Goal: Information Seeking & Learning: Find contact information

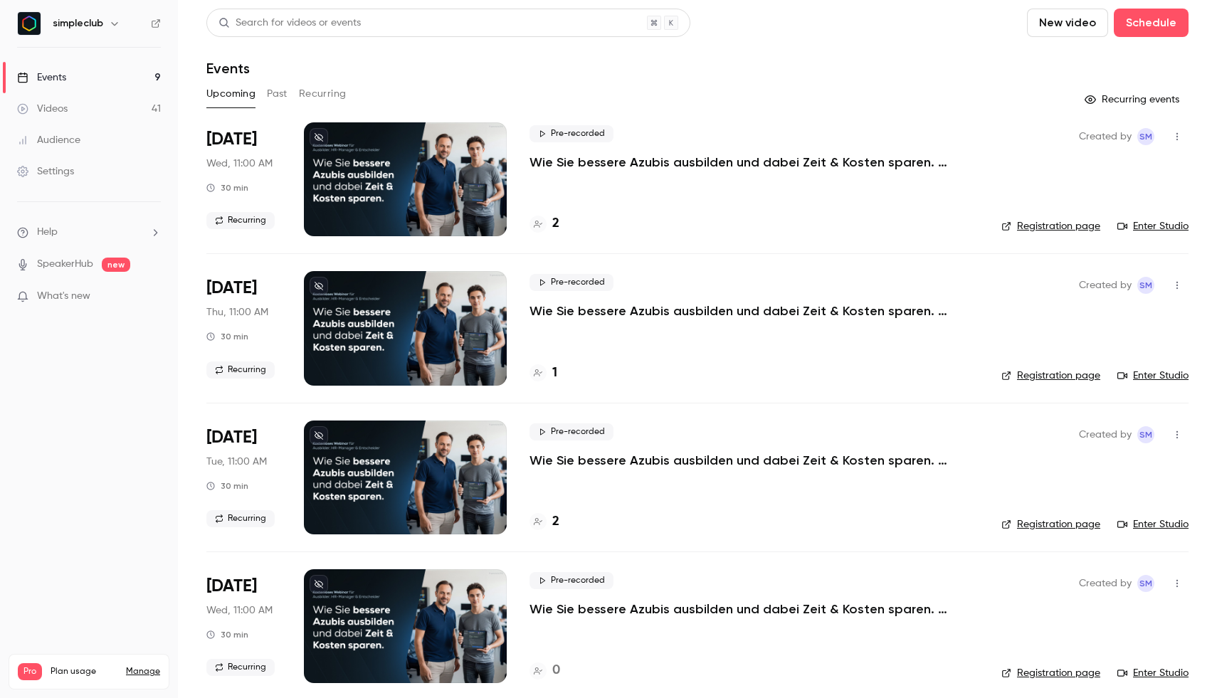
click at [657, 127] on div "Pre-recorded Wie Sie bessere Azubis ausbilden und dabei Zeit & Kosten sparen. (…" at bounding box center [754, 148] width 449 height 46
click at [663, 154] on p "Wie Sie bessere Azubis ausbilden und dabei Zeit & Kosten sparen. (Mittwoch, 11:…" at bounding box center [743, 162] width 427 height 17
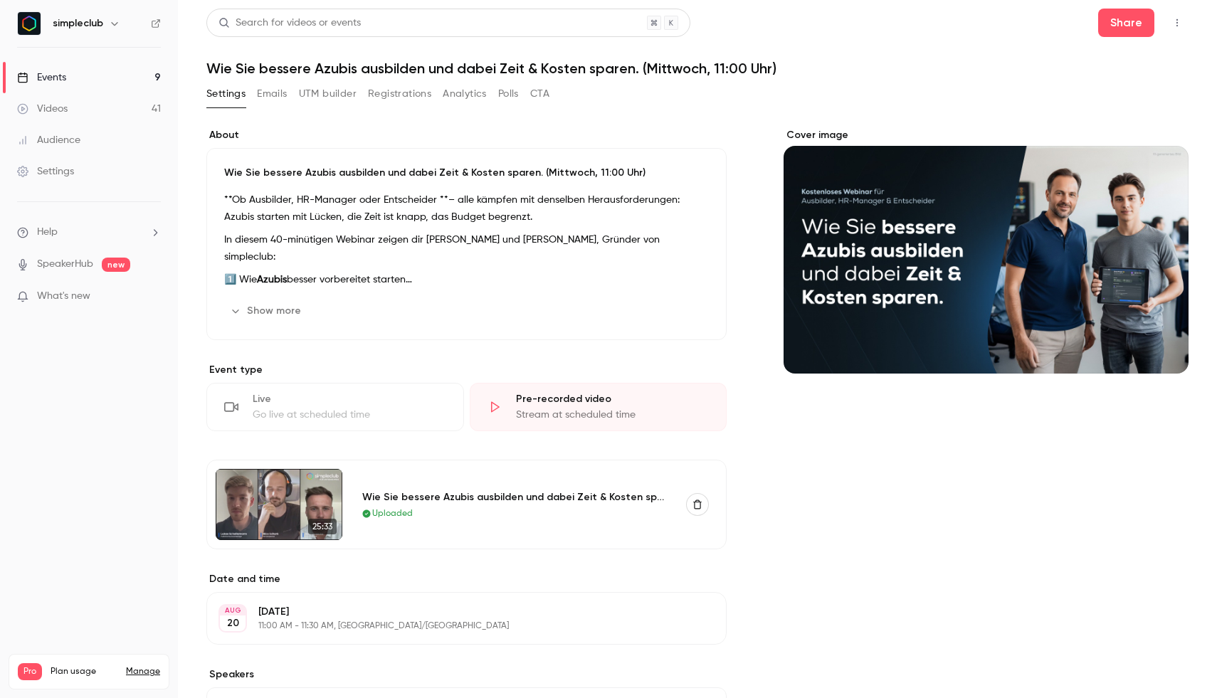
click at [395, 91] on button "Registrations" at bounding box center [399, 94] width 63 height 23
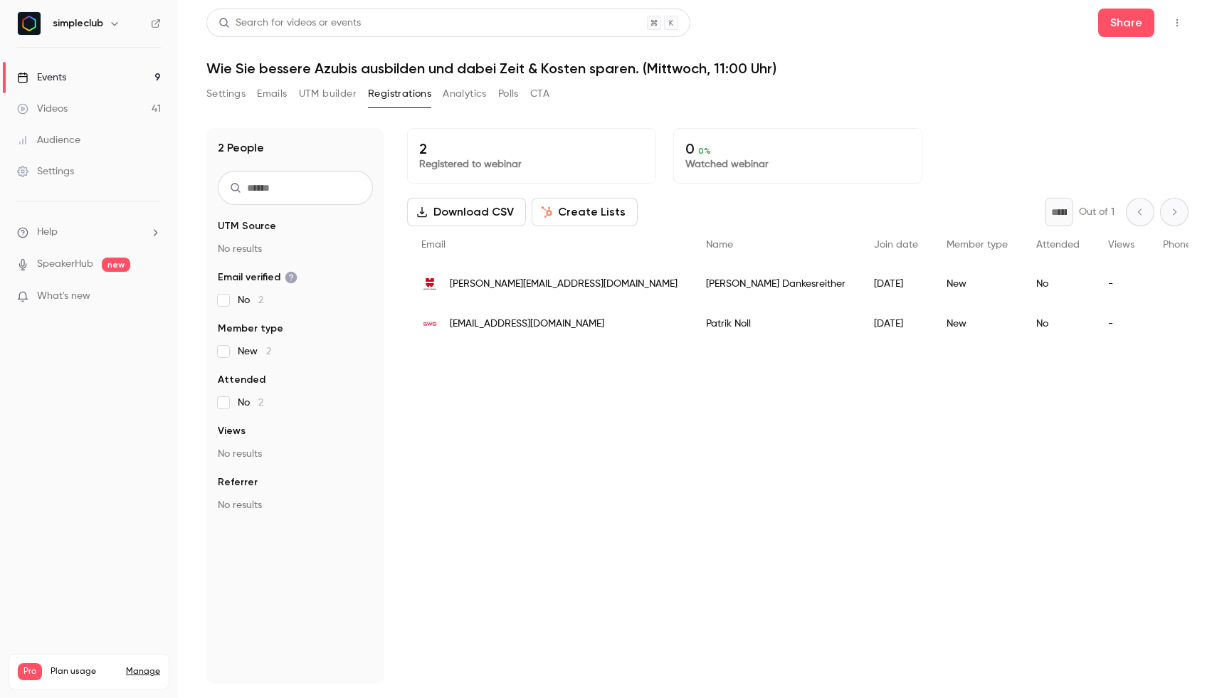
click at [238, 94] on button "Settings" at bounding box center [225, 94] width 39 height 23
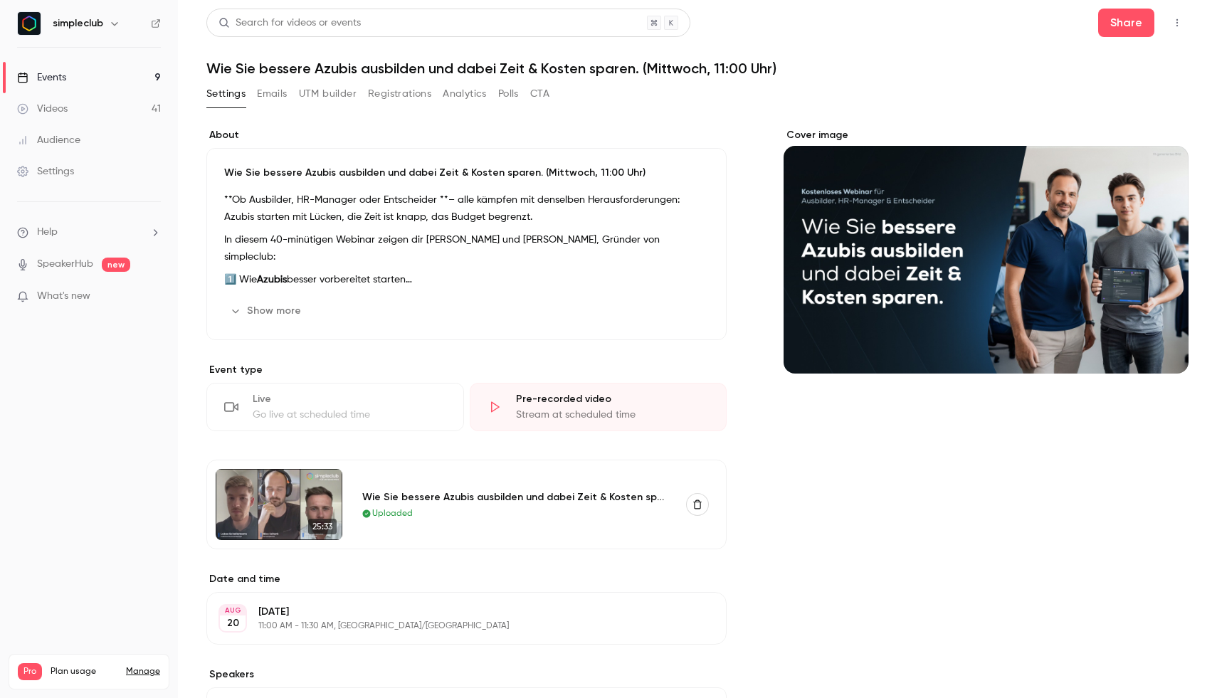
click at [141, 67] on link "Events 9" at bounding box center [89, 77] width 178 height 31
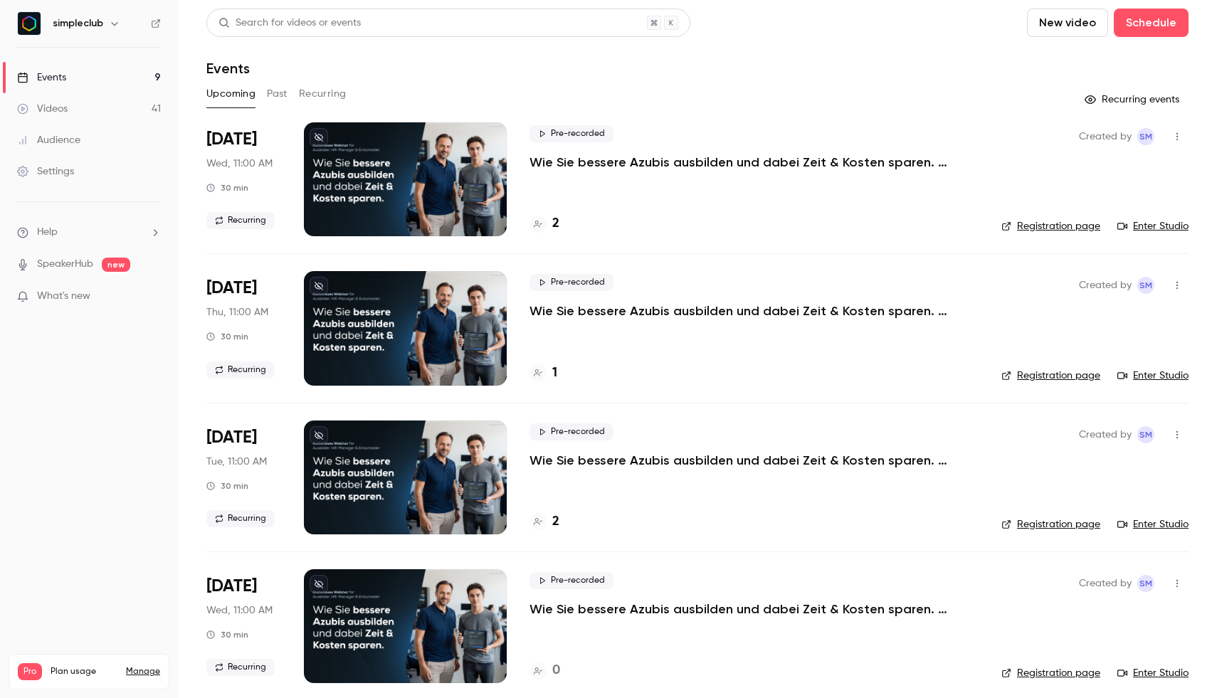
click at [282, 97] on button "Past" at bounding box center [277, 94] width 21 height 23
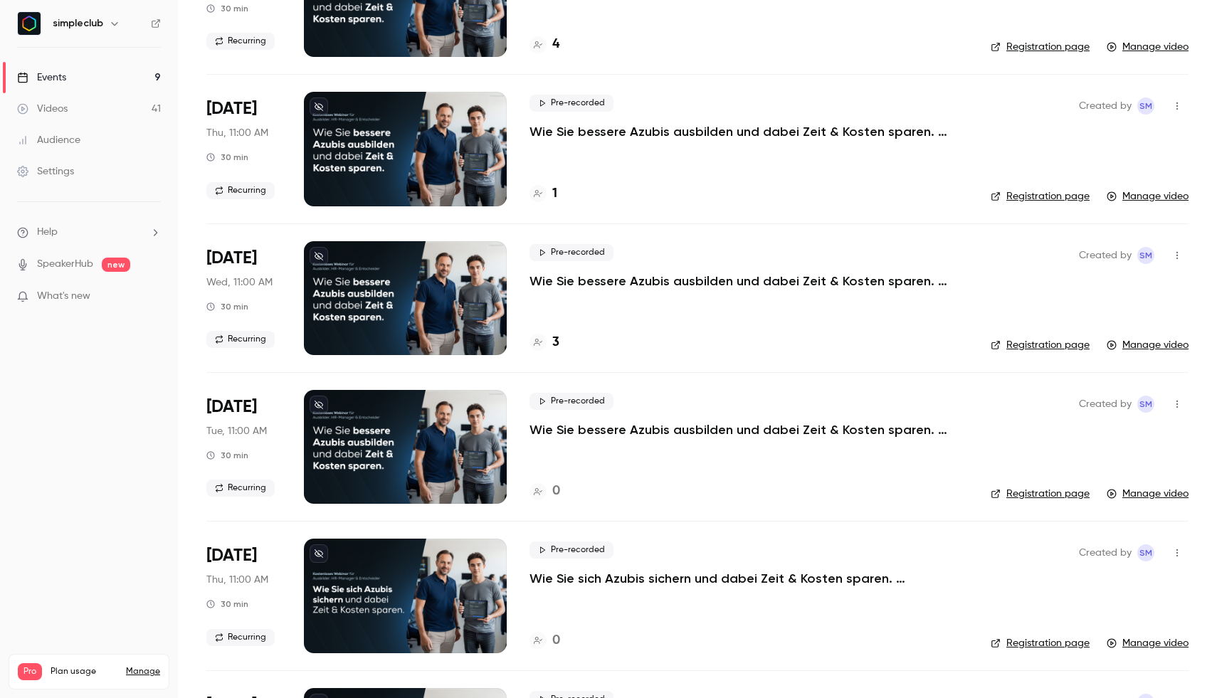
scroll to position [180, 0]
click at [683, 322] on div "Pre-recorded Wie Sie bessere Azubis ausbilden und dabei Zeit & Kosten sparen. (…" at bounding box center [749, 298] width 438 height 114
click at [690, 259] on div "Pre-recorded Wie Sie bessere Azubis ausbilden und dabei Zeit & Kosten sparen. (…" at bounding box center [749, 266] width 438 height 46
click at [241, 261] on span "[DATE]" at bounding box center [231, 257] width 51 height 23
click at [590, 277] on p "Wie Sie bessere Azubis ausbilden und dabei Zeit & Kosten sparen. (Mittwoch, 11:…" at bounding box center [743, 280] width 427 height 17
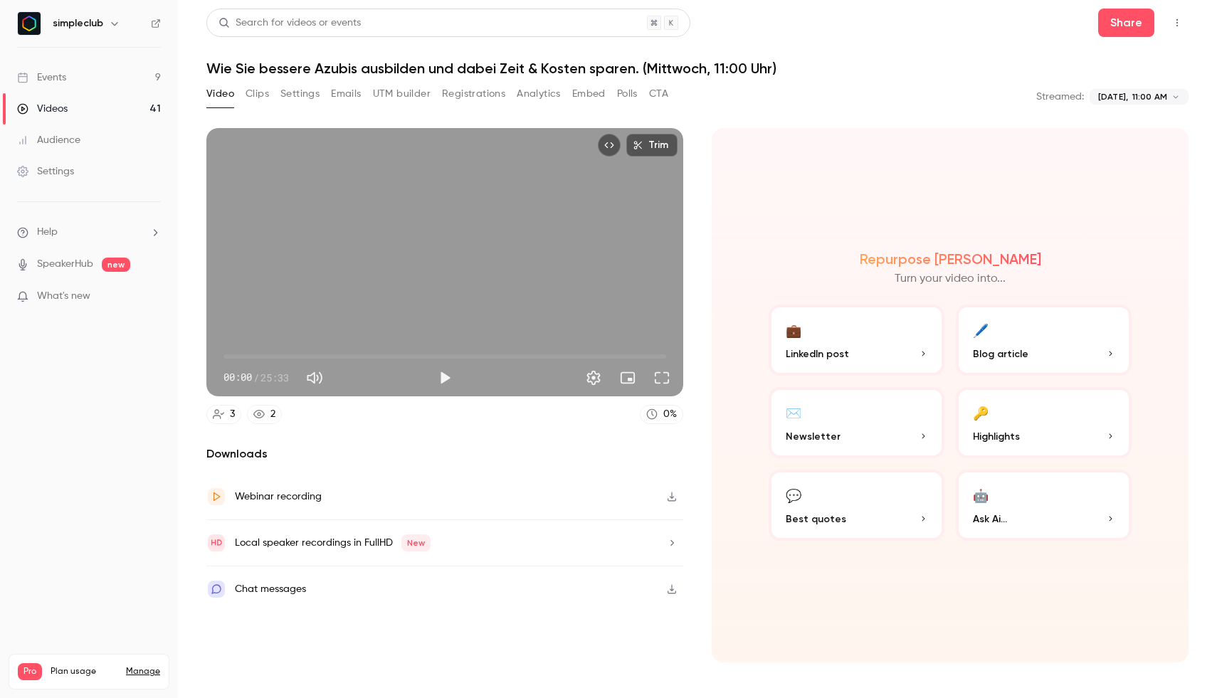
click at [486, 96] on button "Registrations" at bounding box center [473, 94] width 63 height 23
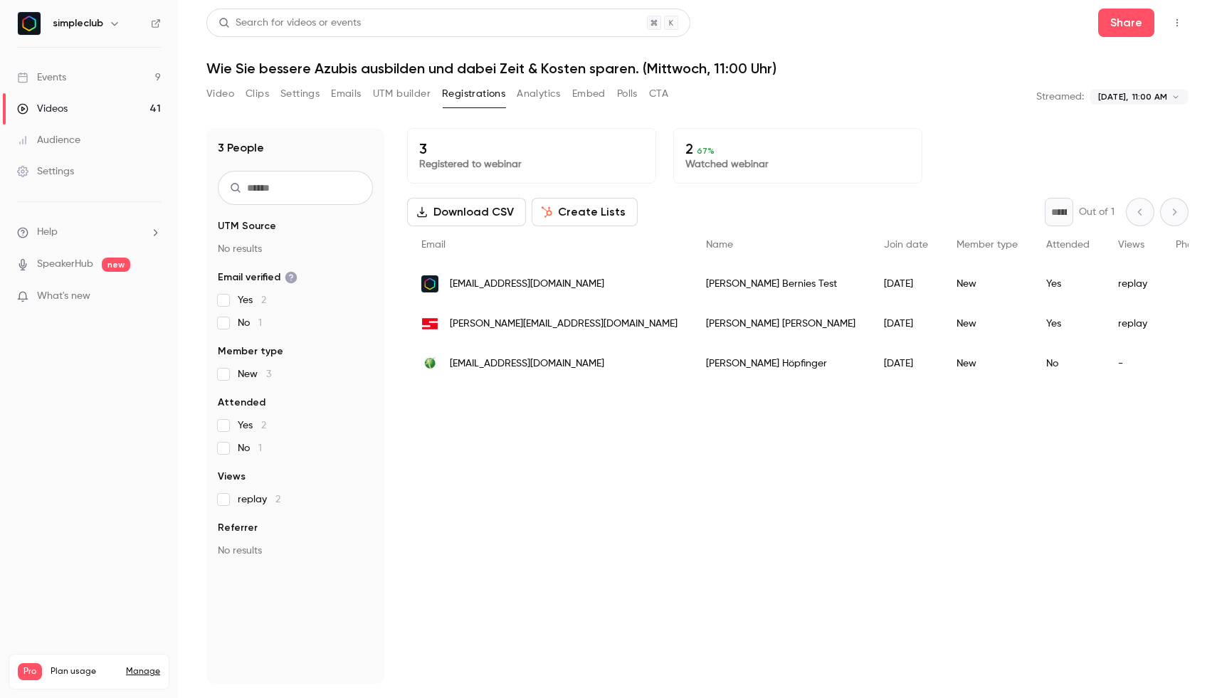
click at [591, 427] on div "3 Registered to webinar 2 67 % Watched webinar Download CSV Create Lists * Out …" at bounding box center [798, 406] width 782 height 556
click at [219, 93] on button "Video" at bounding box center [220, 94] width 28 height 23
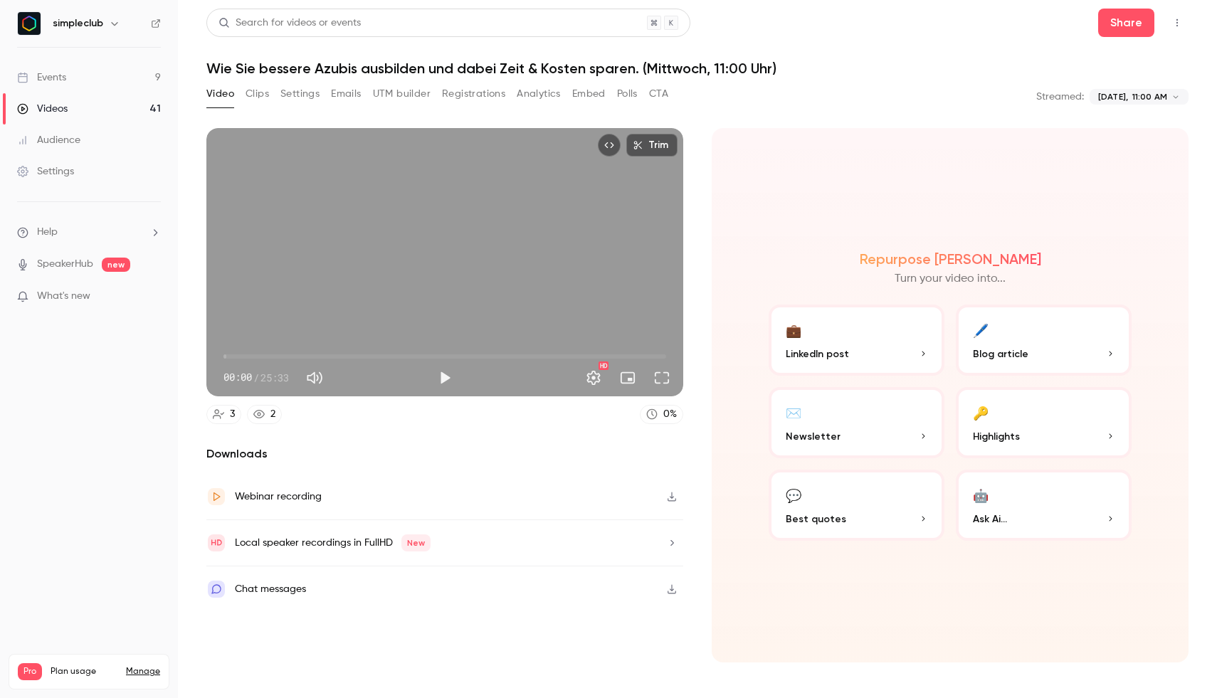
click at [90, 23] on h6 "simpleclub" at bounding box center [78, 23] width 51 height 14
click at [88, 75] on link "Events 9" at bounding box center [89, 77] width 178 height 31
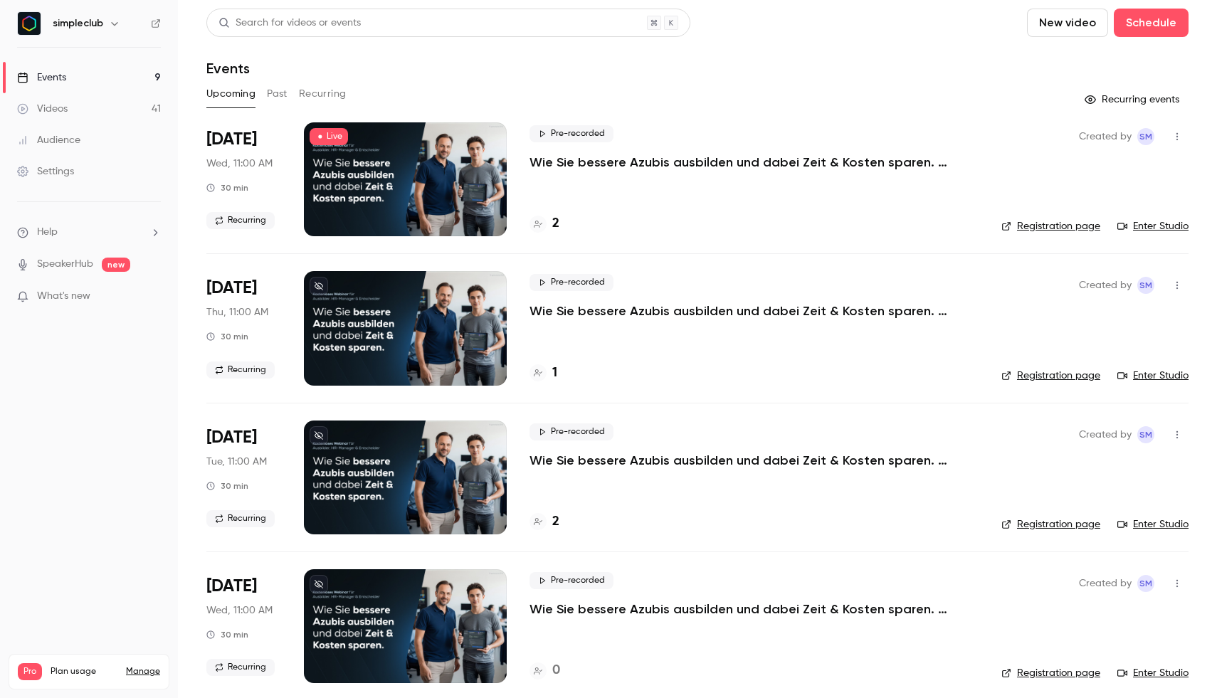
click at [314, 213] on div at bounding box center [405, 179] width 203 height 114
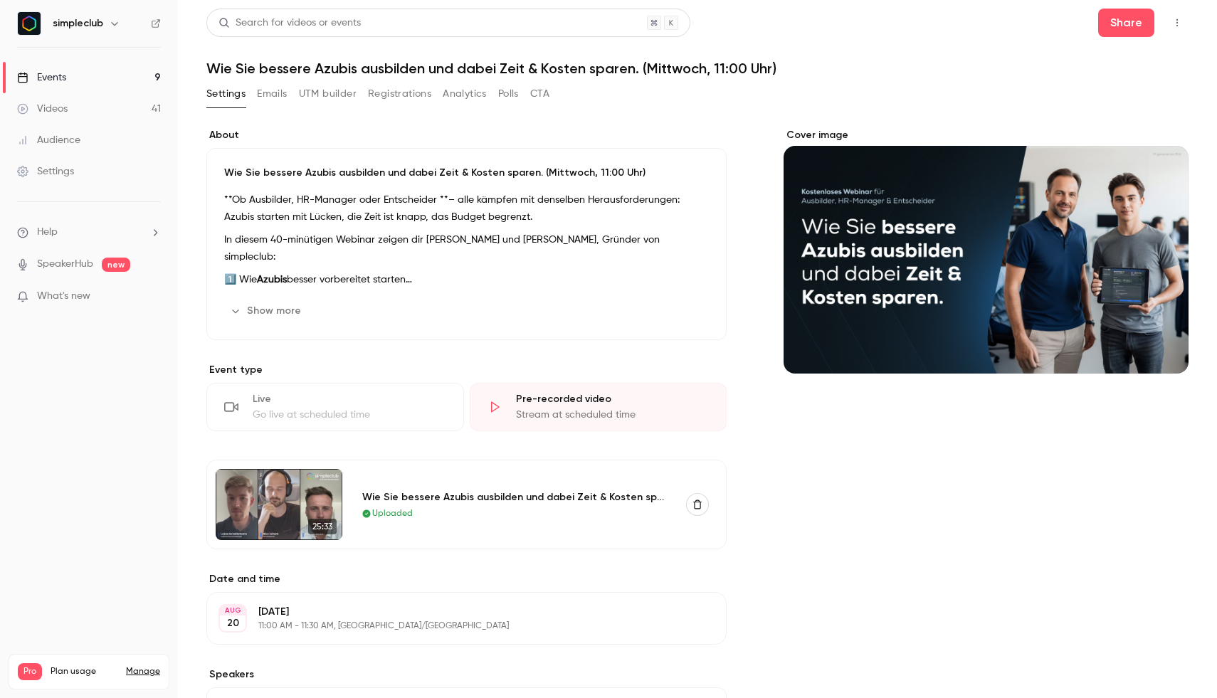
click at [411, 95] on button "Registrations" at bounding box center [399, 94] width 63 height 23
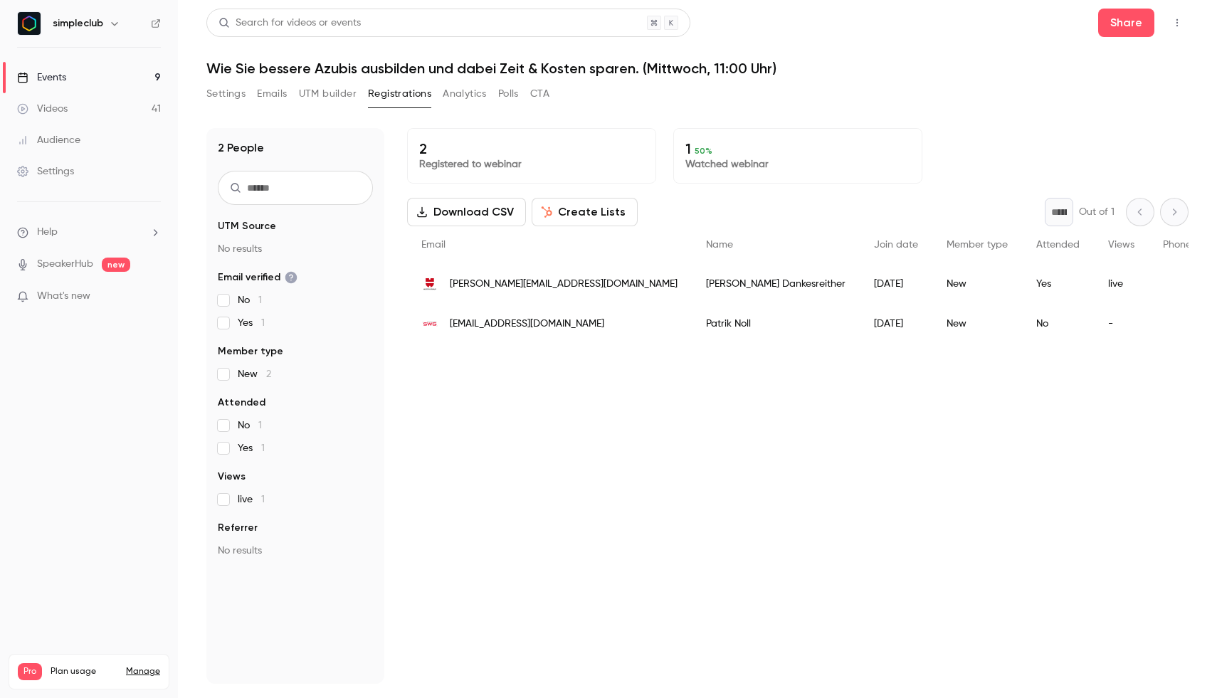
click at [230, 91] on button "Settings" at bounding box center [225, 94] width 39 height 23
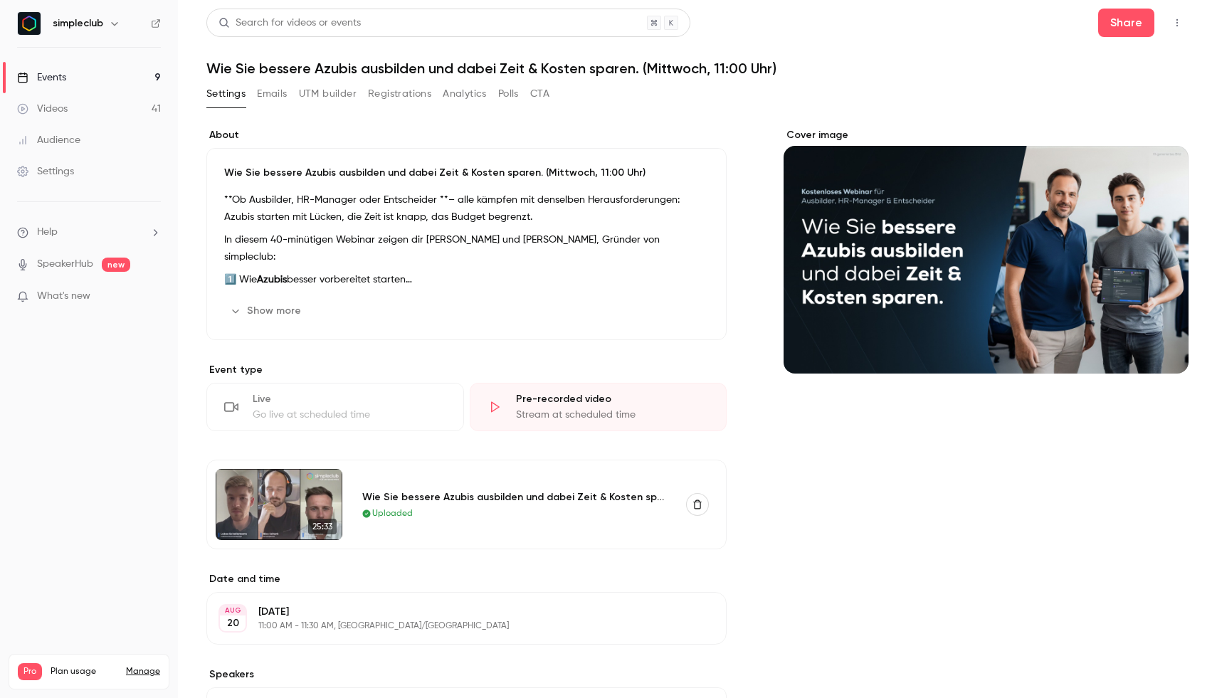
click at [98, 56] on ul "Events 9 Videos 41 Audience Settings" at bounding box center [89, 125] width 178 height 154
click at [97, 78] on link "Events 9" at bounding box center [89, 77] width 178 height 31
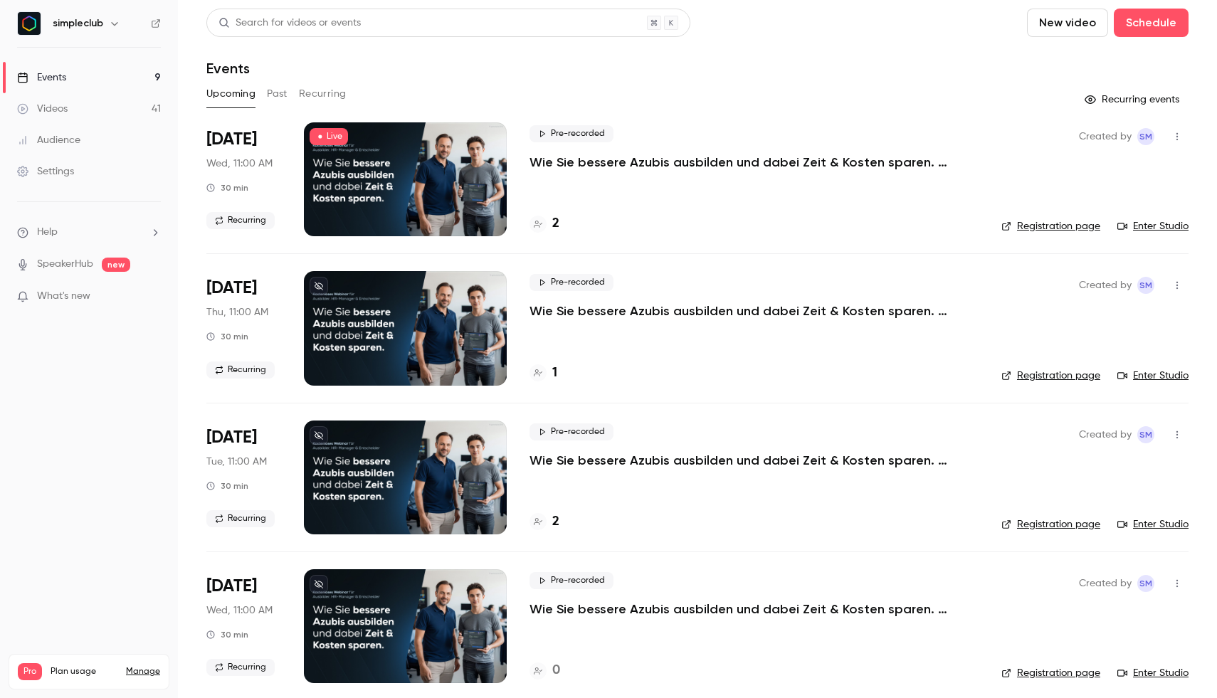
click at [431, 186] on div at bounding box center [405, 179] width 203 height 114
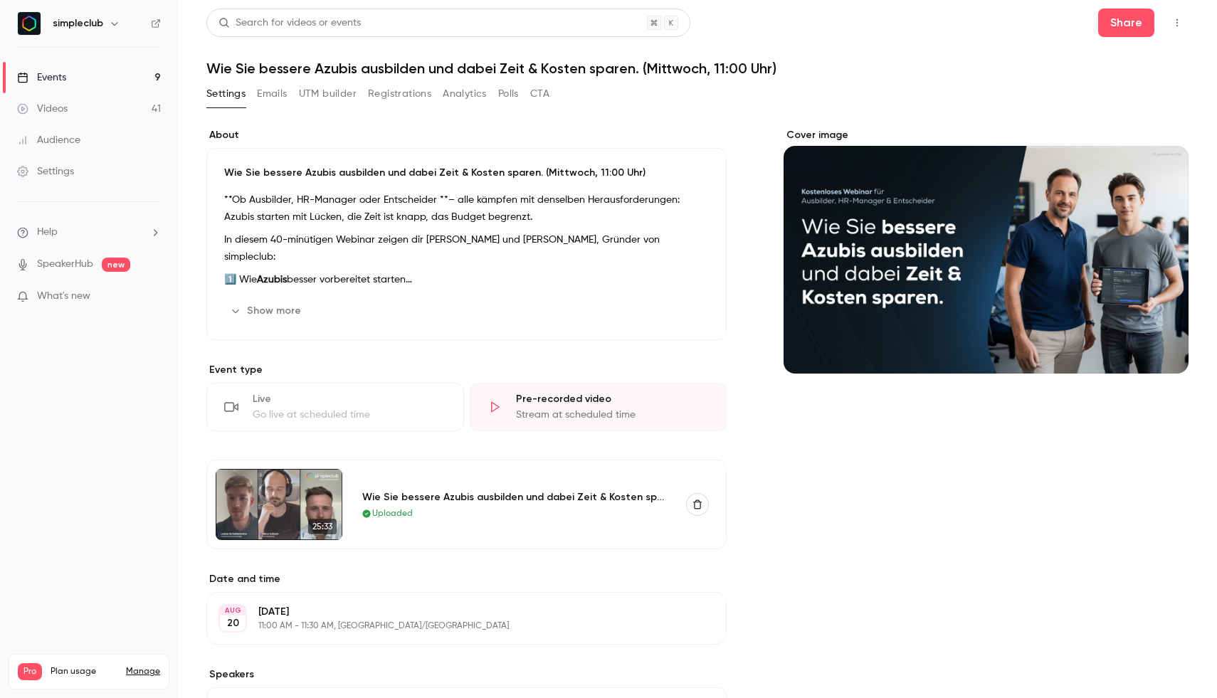
click at [114, 74] on link "Events 9" at bounding box center [89, 77] width 178 height 31
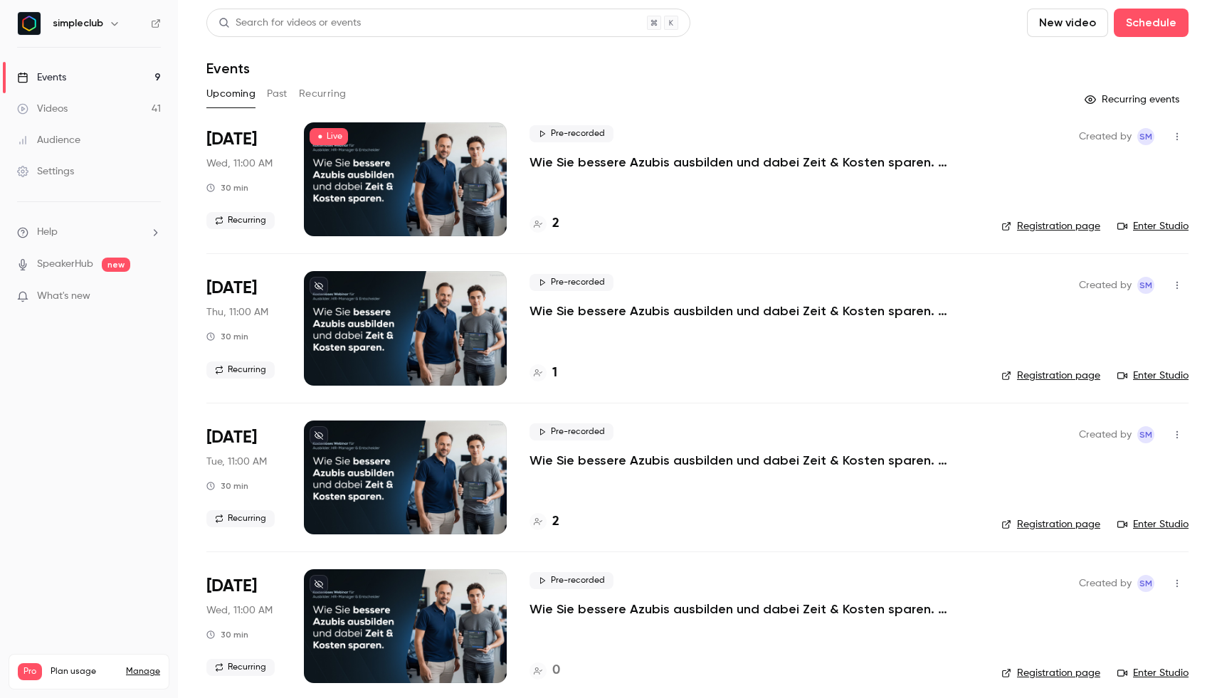
click at [1169, 228] on link "Enter Studio" at bounding box center [1153, 226] width 71 height 14
click at [277, 100] on button "Past" at bounding box center [277, 94] width 21 height 23
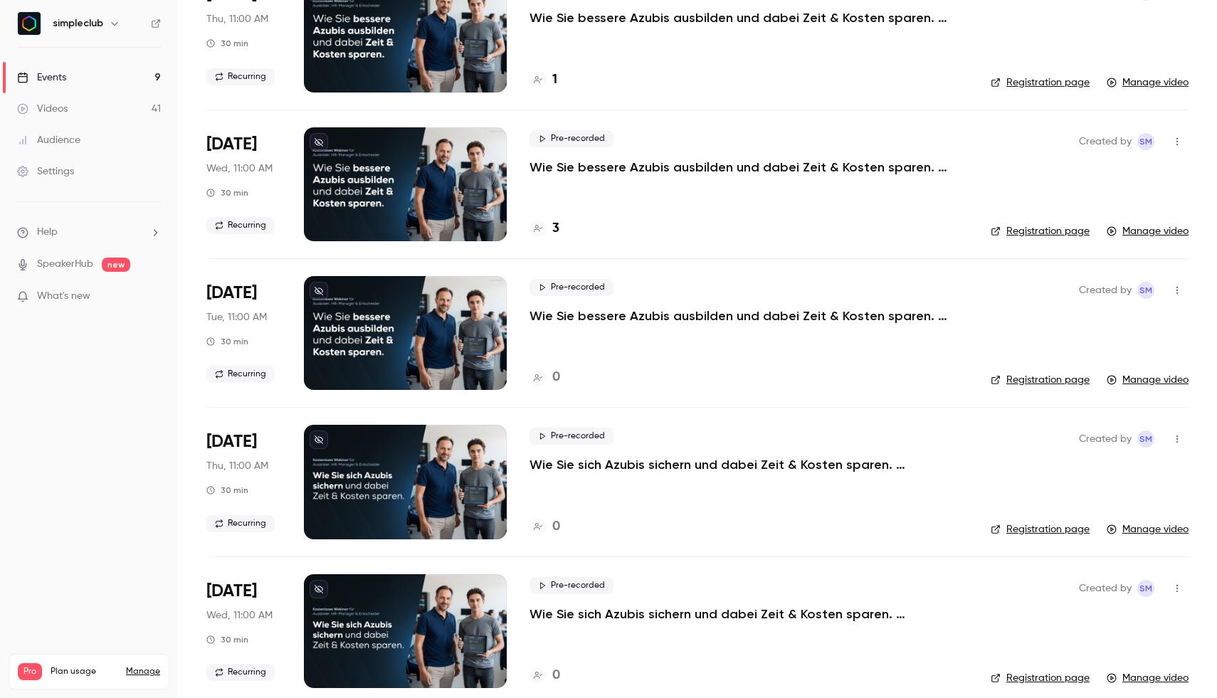
scroll to position [275, 0]
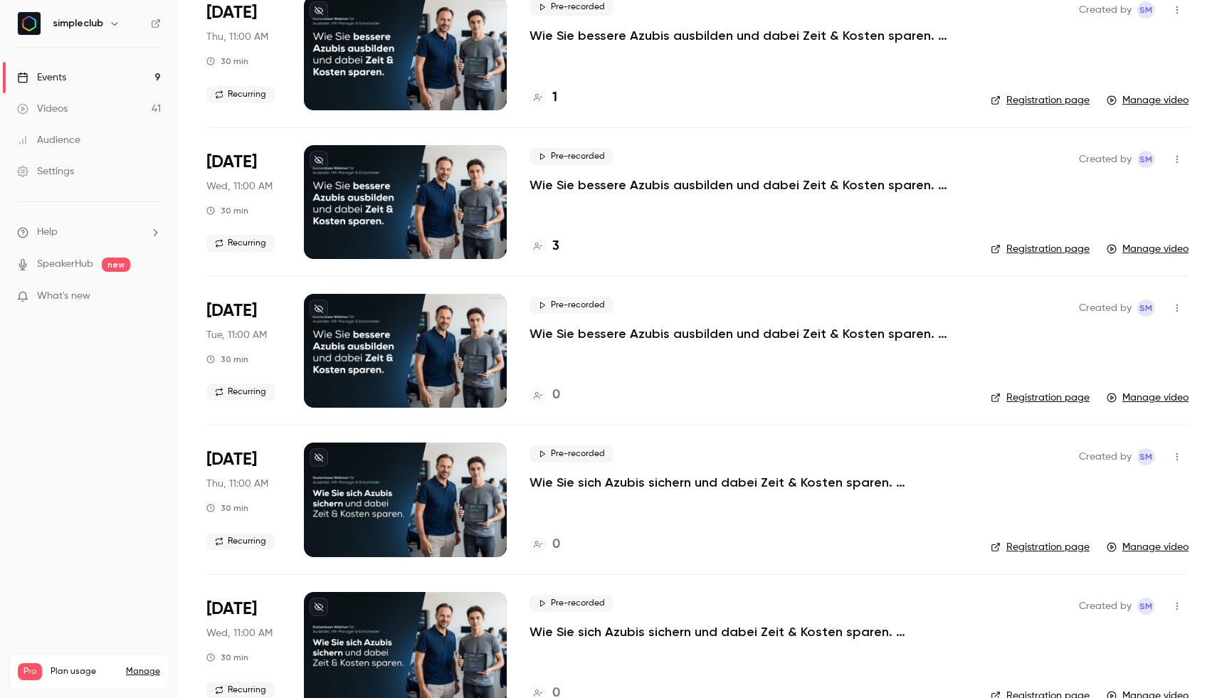
click at [634, 181] on p "Wie Sie bessere Azubis ausbilden und dabei Zeit & Kosten sparen. (Mittwoch, 11:…" at bounding box center [743, 185] width 427 height 17
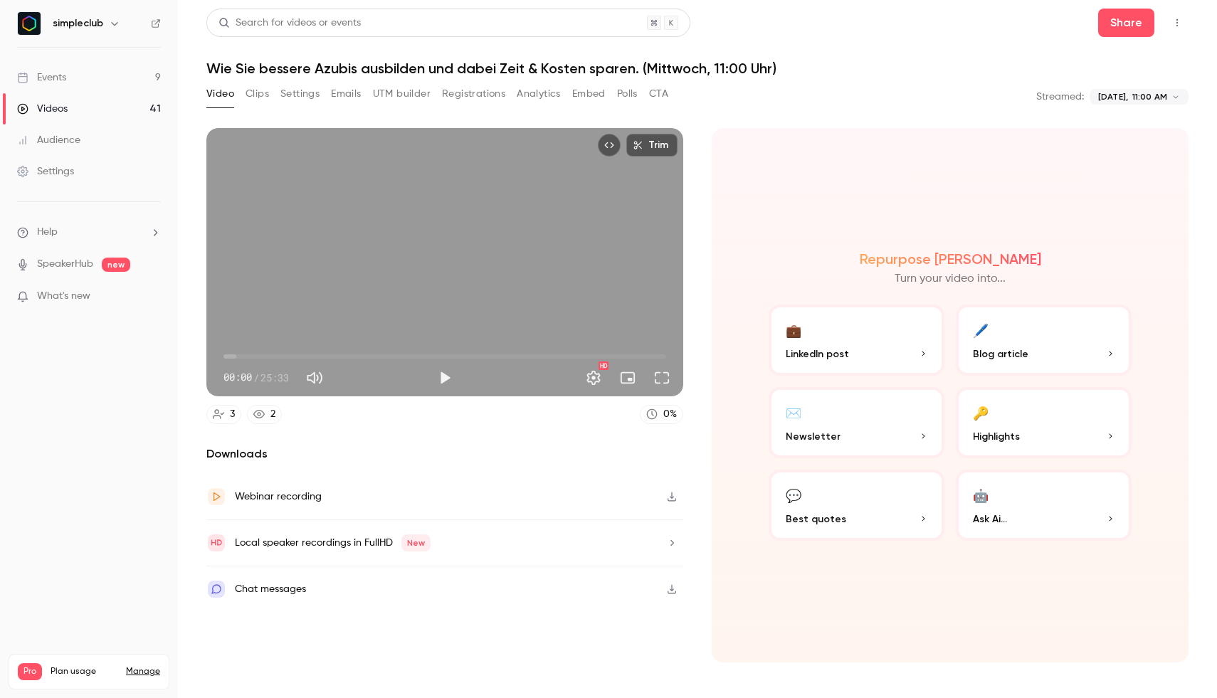
click at [456, 98] on button "Registrations" at bounding box center [473, 94] width 63 height 23
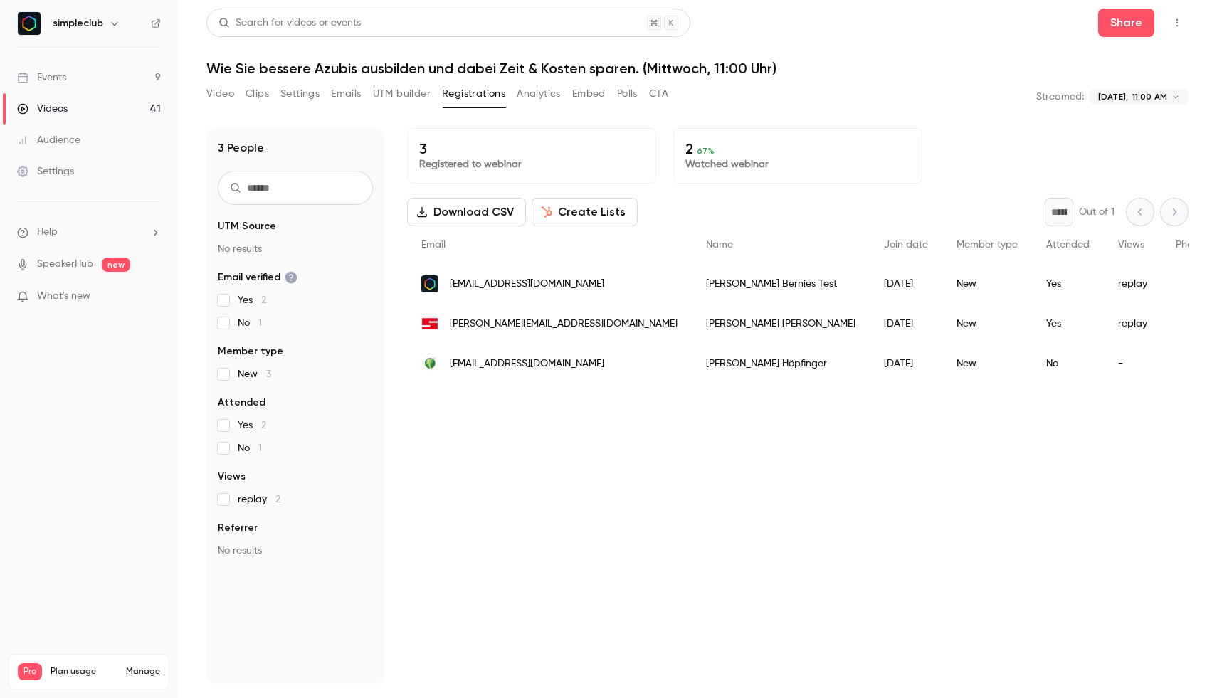
click at [559, 368] on span "[EMAIL_ADDRESS][DOMAIN_NAME]" at bounding box center [527, 364] width 154 height 15
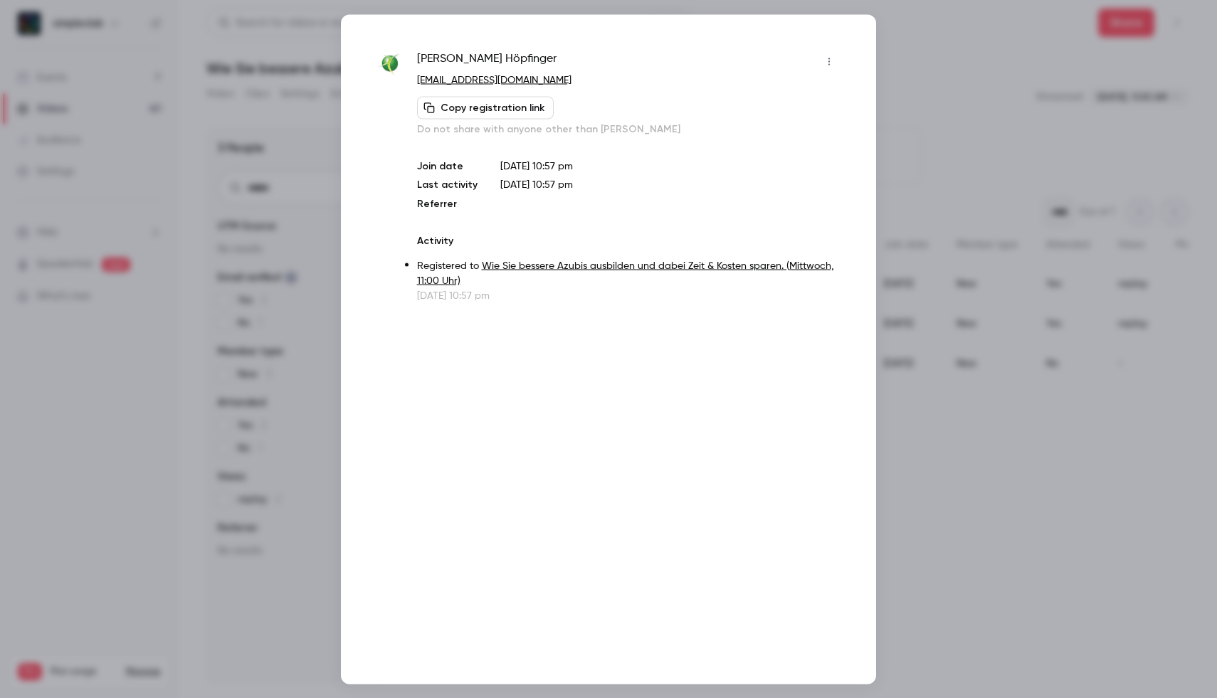
click at [541, 83] on p "[EMAIL_ADDRESS][DOMAIN_NAME]" at bounding box center [629, 80] width 424 height 15
drag, startPoint x: 508, startPoint y: 63, endPoint x: 418, endPoint y: 56, distance: 90.0
click at [418, 56] on div "[PERSON_NAME]" at bounding box center [629, 61] width 424 height 23
copy span "[PERSON_NAME]"
click at [980, 75] on div at bounding box center [608, 349] width 1217 height 698
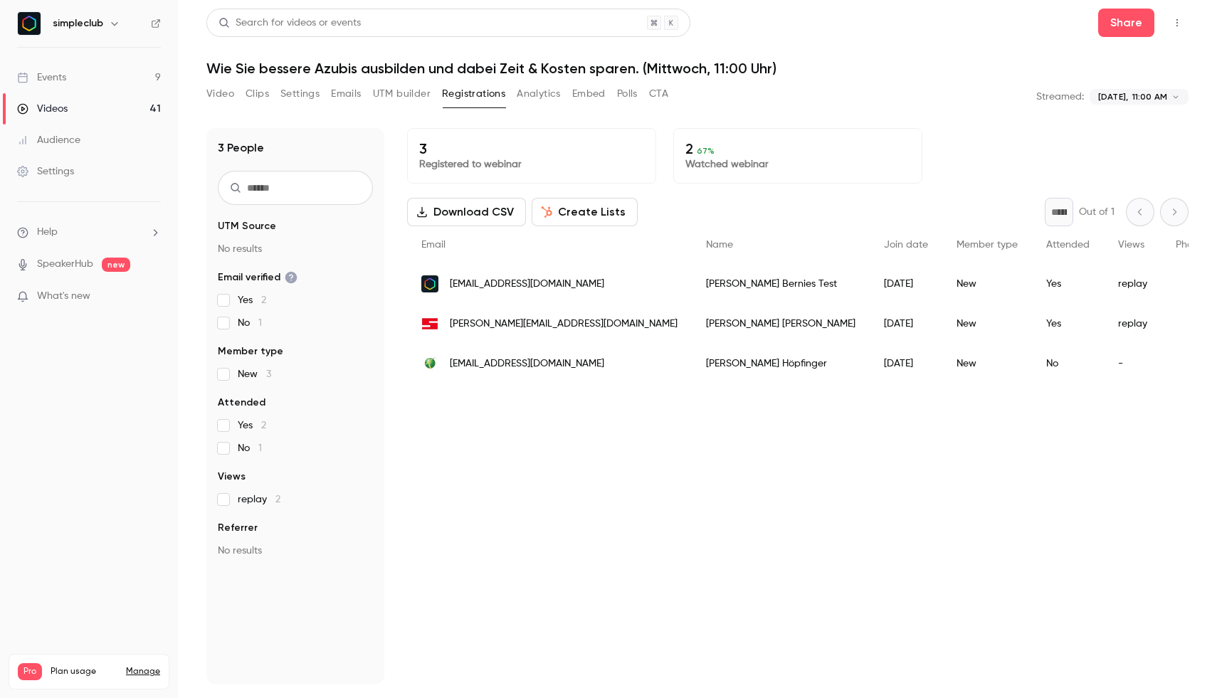
click at [623, 330] on div "[PERSON_NAME][EMAIL_ADDRESS][DOMAIN_NAME]" at bounding box center [549, 324] width 285 height 40
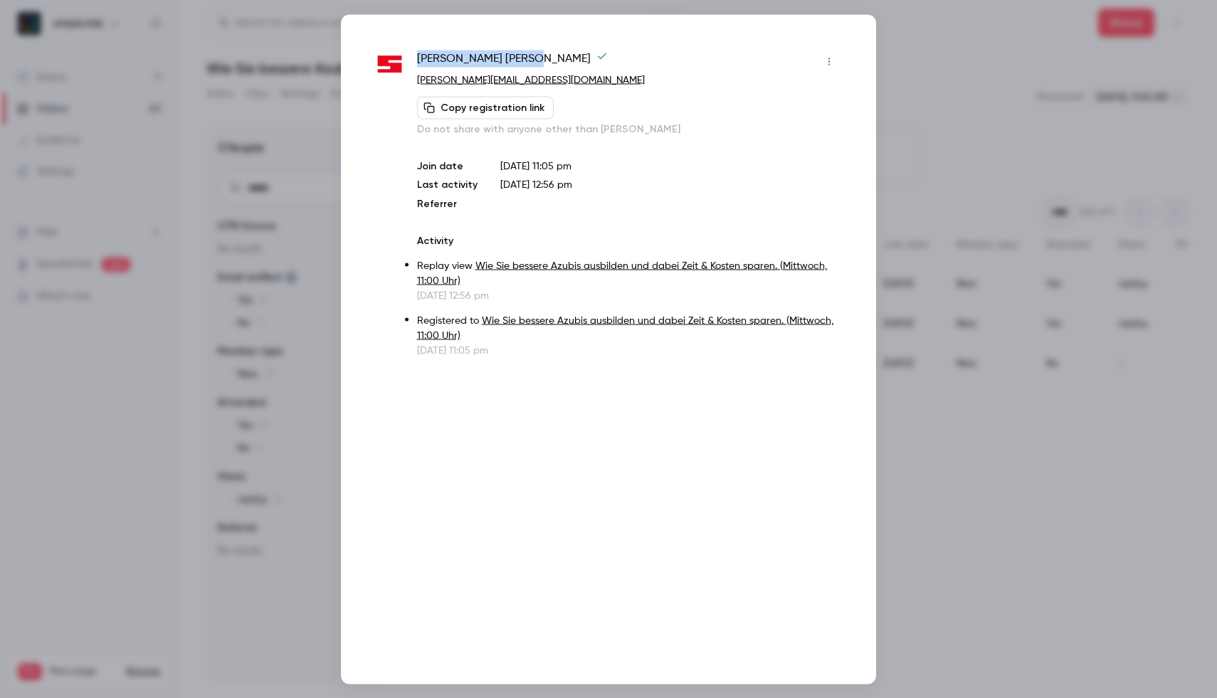
drag, startPoint x: 490, startPoint y: 59, endPoint x: 416, endPoint y: 61, distance: 74.0
click at [416, 61] on div "[PERSON_NAME] [PERSON_NAME][EMAIL_ADDRESS][DOMAIN_NAME] Copy registration link …" at bounding box center [609, 204] width 464 height 308
copy span "[PERSON_NAME]"
click at [977, 106] on div at bounding box center [608, 349] width 1217 height 698
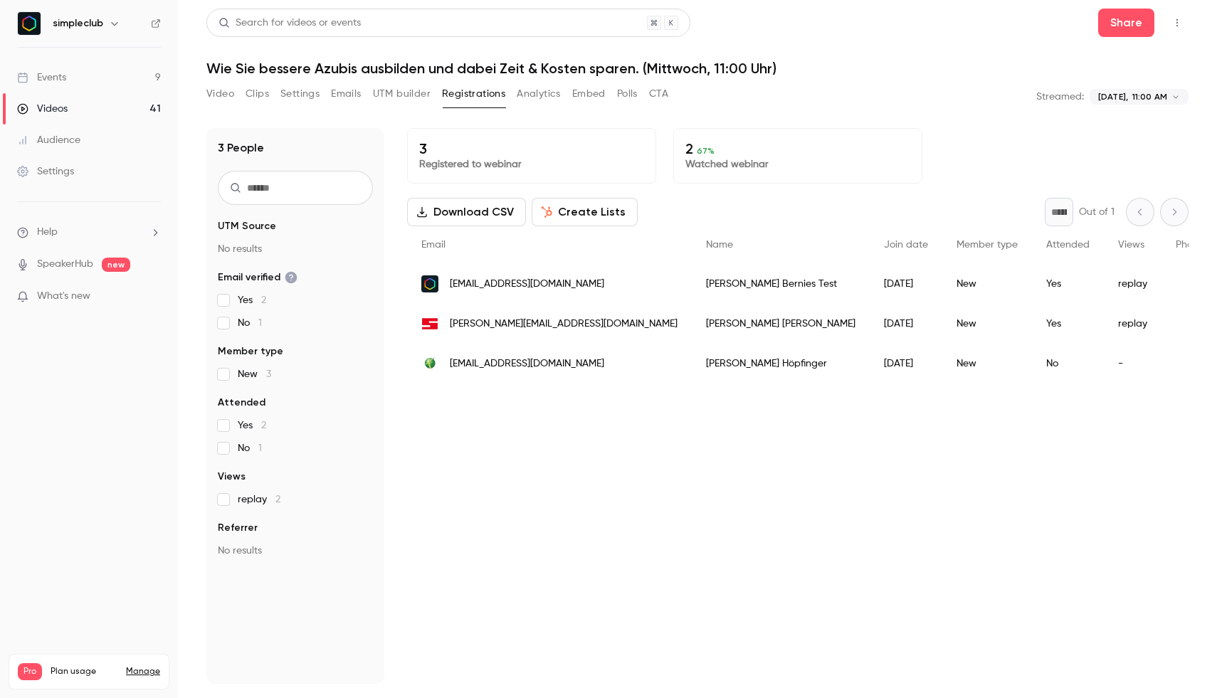
click at [84, 90] on link "Events 9" at bounding box center [89, 77] width 178 height 31
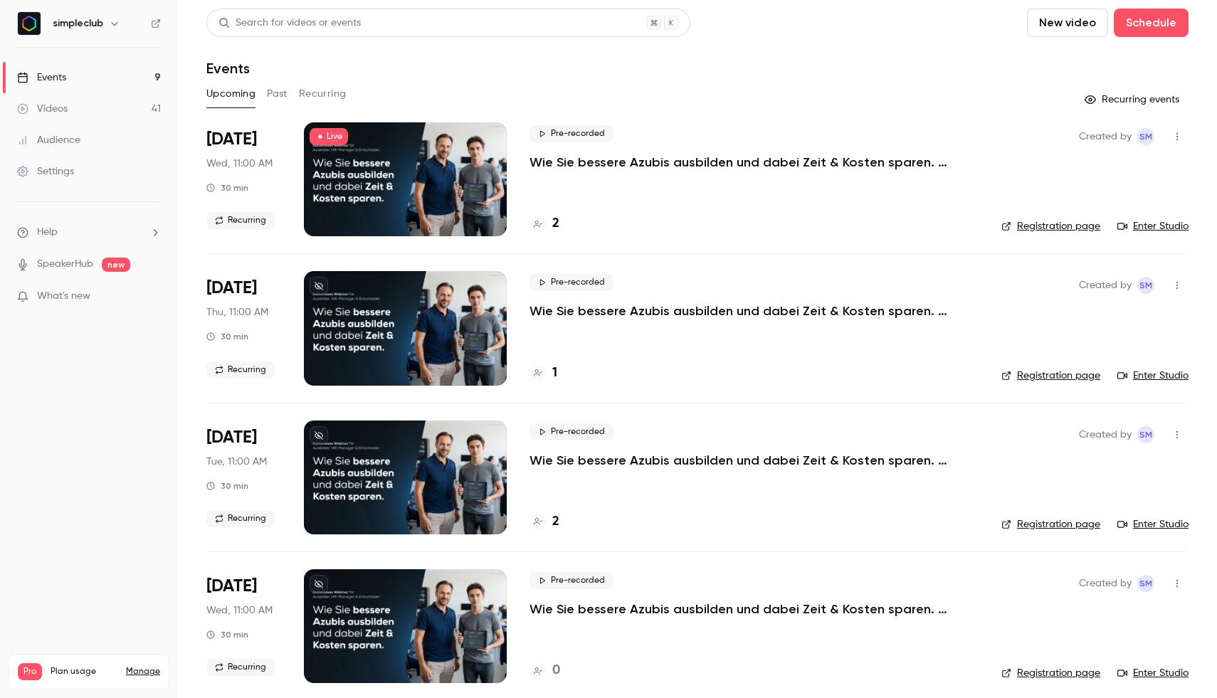
click at [289, 97] on div "Upcoming Past Recurring" at bounding box center [697, 94] width 982 height 23
click at [278, 94] on button "Past" at bounding box center [277, 94] width 21 height 23
click at [563, 228] on div "4" at bounding box center [749, 223] width 438 height 19
click at [562, 159] on p "Wie Sie bessere Azubis ausbilden und dabei Zeit & Kosten sparen. (Dienstag, 11:…" at bounding box center [743, 162] width 427 height 17
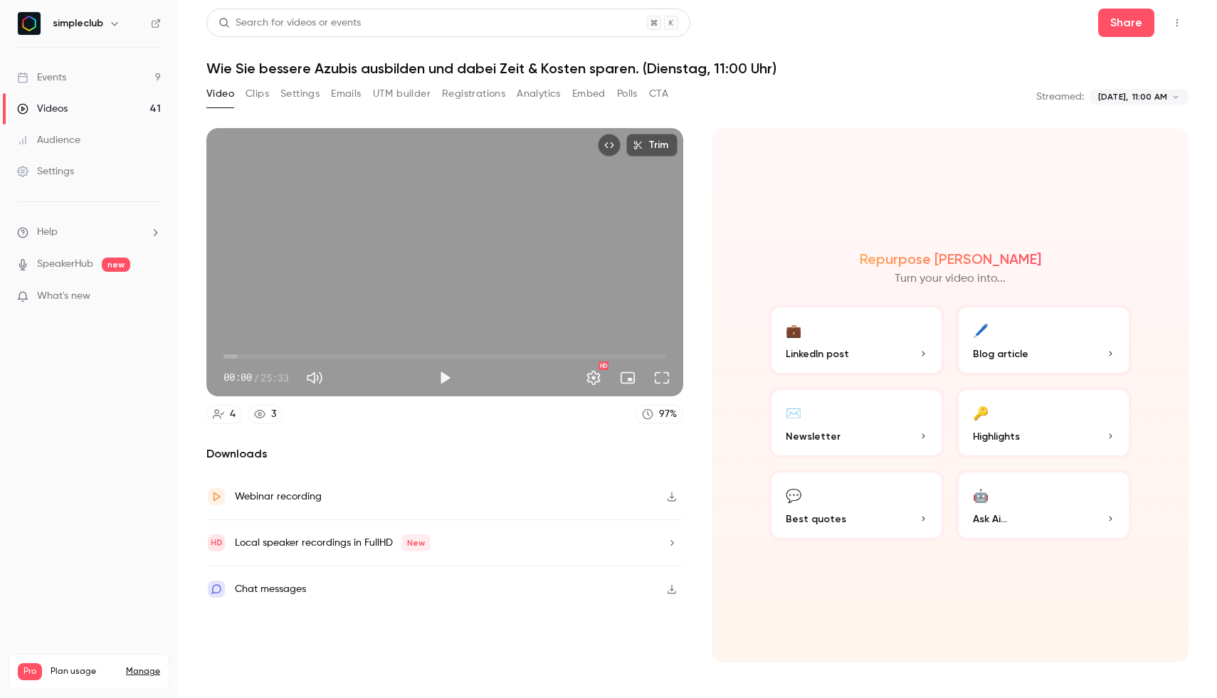
click at [476, 95] on button "Registrations" at bounding box center [473, 94] width 63 height 23
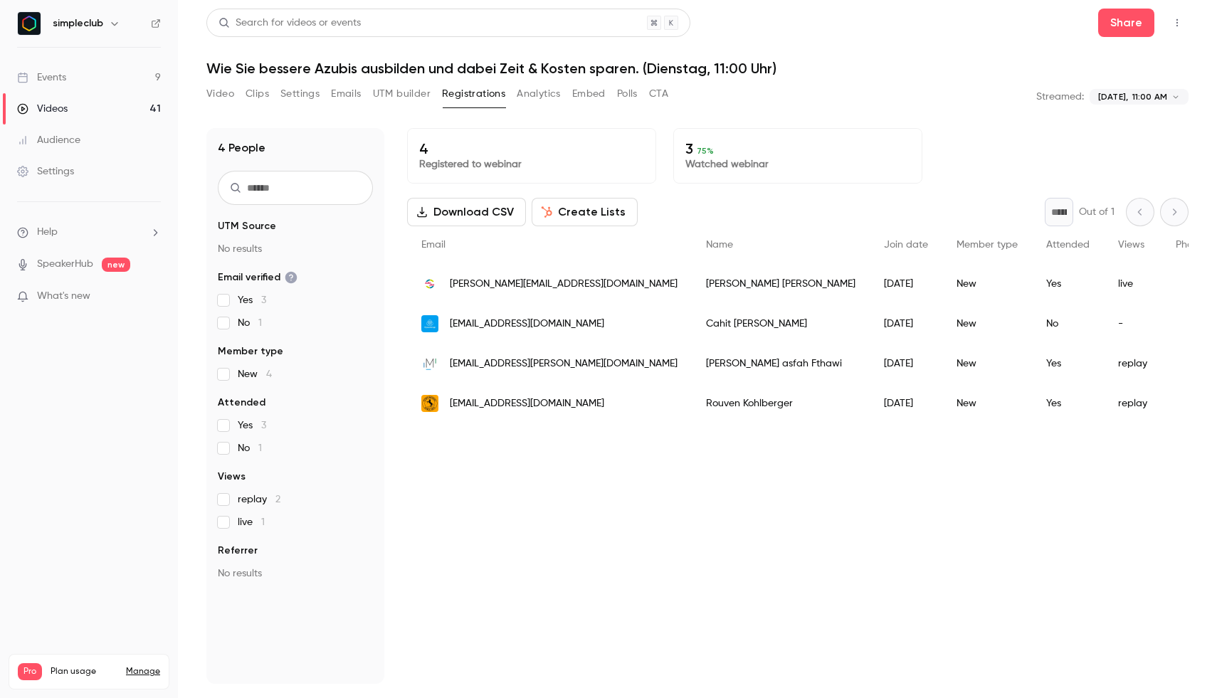
click at [509, 294] on div "[PERSON_NAME][EMAIL_ADDRESS][DOMAIN_NAME]" at bounding box center [549, 284] width 285 height 40
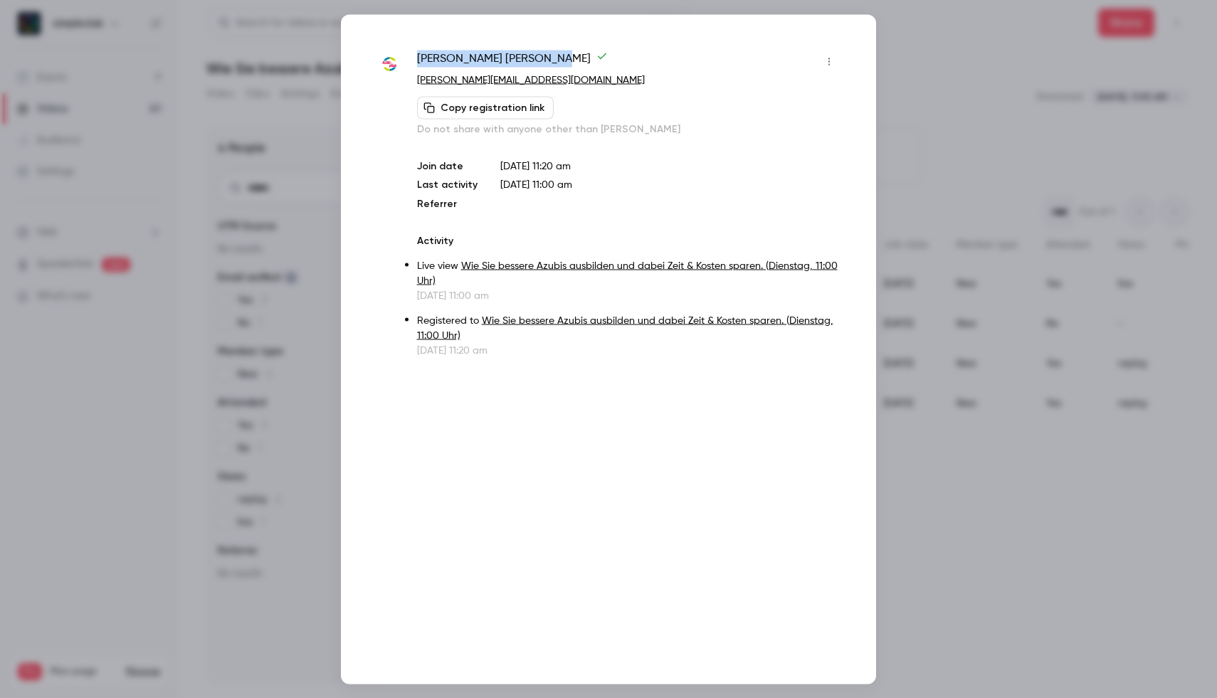
drag, startPoint x: 505, startPoint y: 58, endPoint x: 413, endPoint y: 59, distance: 92.5
click at [413, 59] on div "[PERSON_NAME] [PERSON_NAME][EMAIL_ADDRESS][DOMAIN_NAME] Copy registration link …" at bounding box center [609, 204] width 464 height 308
copy span "[PERSON_NAME]"
click at [940, 127] on div at bounding box center [608, 349] width 1217 height 698
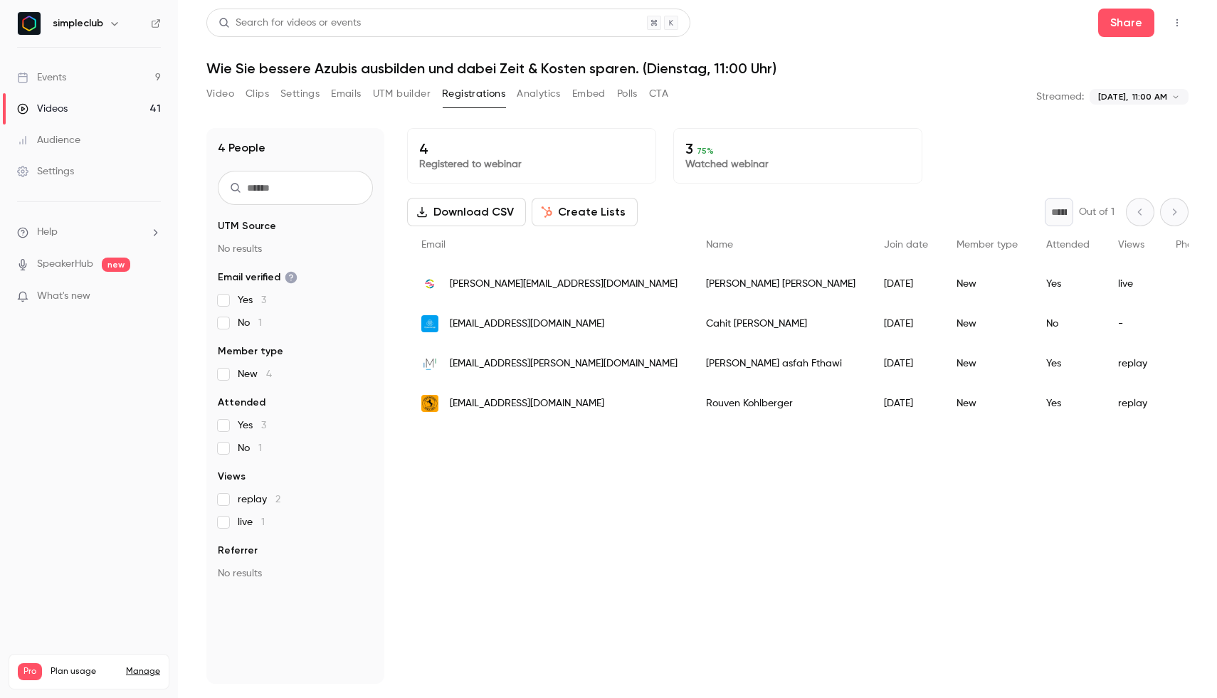
click at [597, 377] on div "[EMAIL_ADDRESS][PERSON_NAME][DOMAIN_NAME]" at bounding box center [549, 364] width 285 height 40
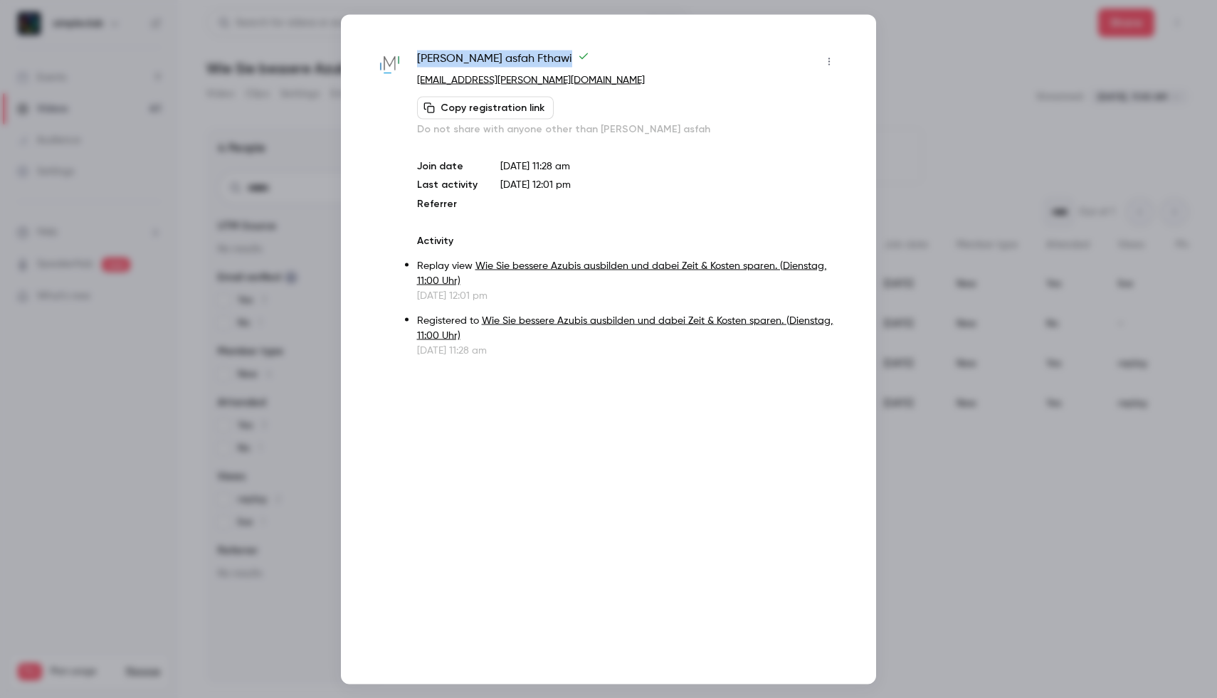
drag, startPoint x: 419, startPoint y: 56, endPoint x: 527, endPoint y: 58, distance: 108.2
click at [527, 58] on span "[PERSON_NAME] asfah Fthawi" at bounding box center [503, 61] width 172 height 23
copy span "[PERSON_NAME] asfah Fthawi"
click at [921, 177] on div at bounding box center [608, 349] width 1217 height 698
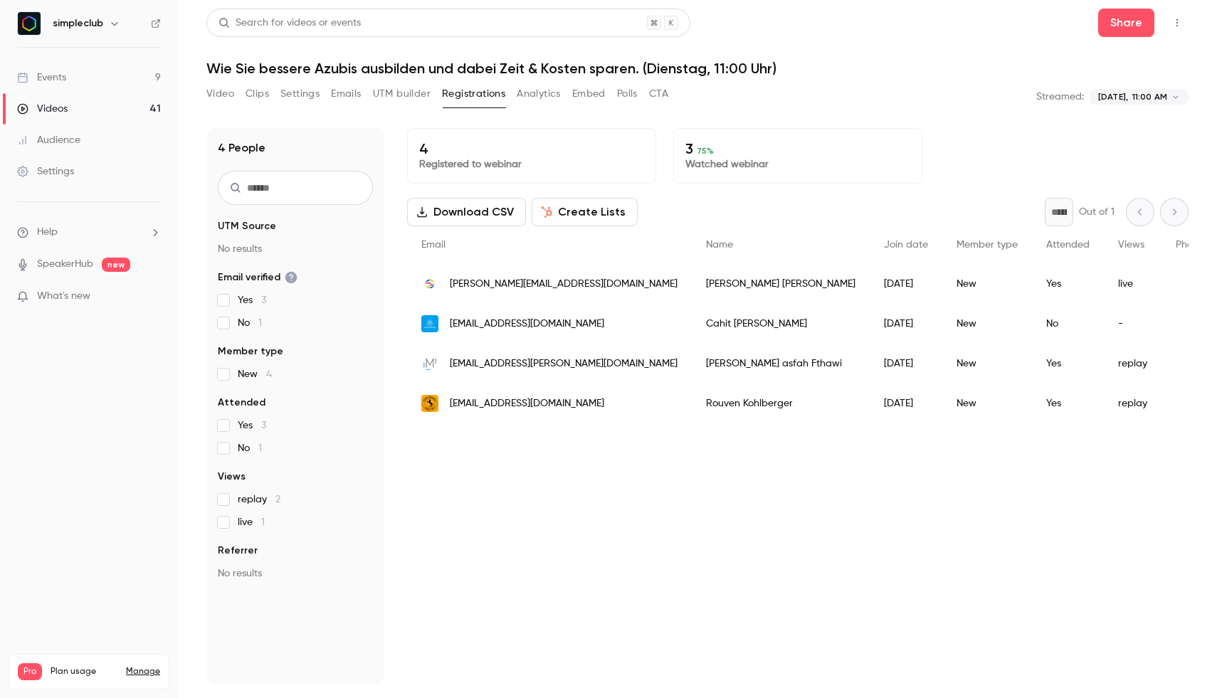
click at [593, 408] on span "[EMAIL_ADDRESS][DOMAIN_NAME]" at bounding box center [527, 403] width 154 height 15
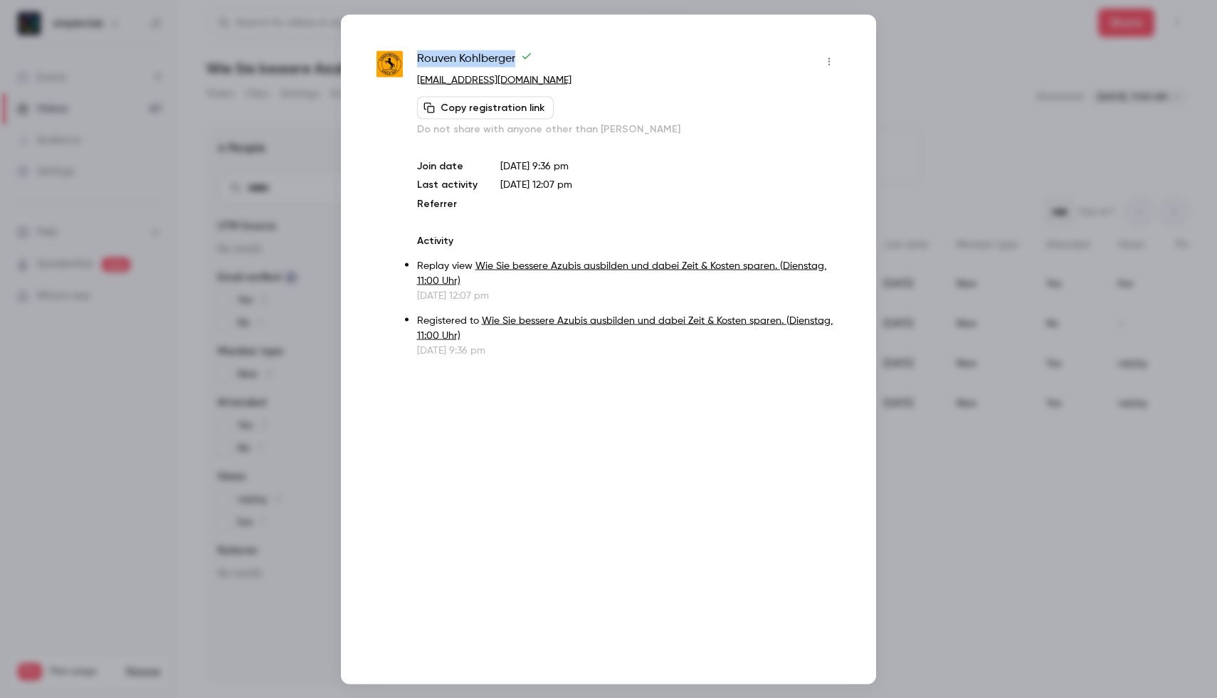
drag, startPoint x: 514, startPoint y: 60, endPoint x: 416, endPoint y: 55, distance: 97.6
click at [417, 55] on span "[PERSON_NAME]" at bounding box center [474, 61] width 115 height 23
copy span "[PERSON_NAME]"
click at [1011, 187] on div at bounding box center [608, 349] width 1217 height 698
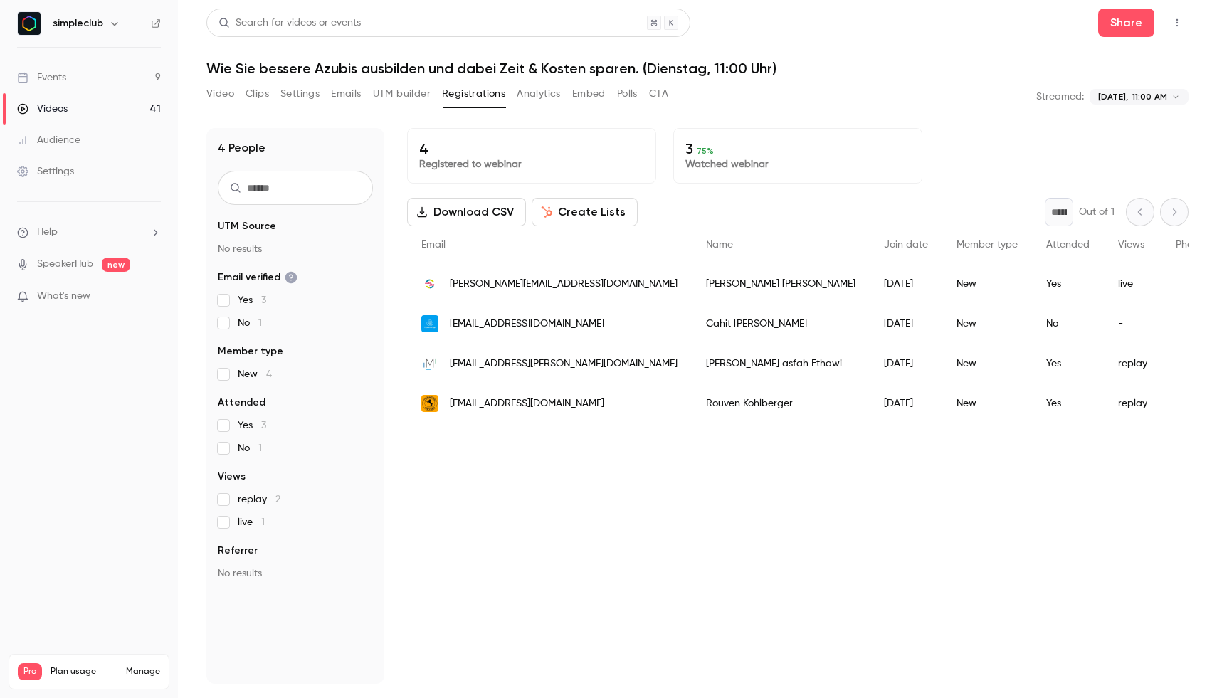
click at [569, 539] on div "4 Registered to webinar 3 75 % Watched webinar Download CSV Create Lists * Out …" at bounding box center [798, 406] width 782 height 556
click at [591, 332] on div "[EMAIL_ADDRESS][DOMAIN_NAME]" at bounding box center [549, 324] width 285 height 40
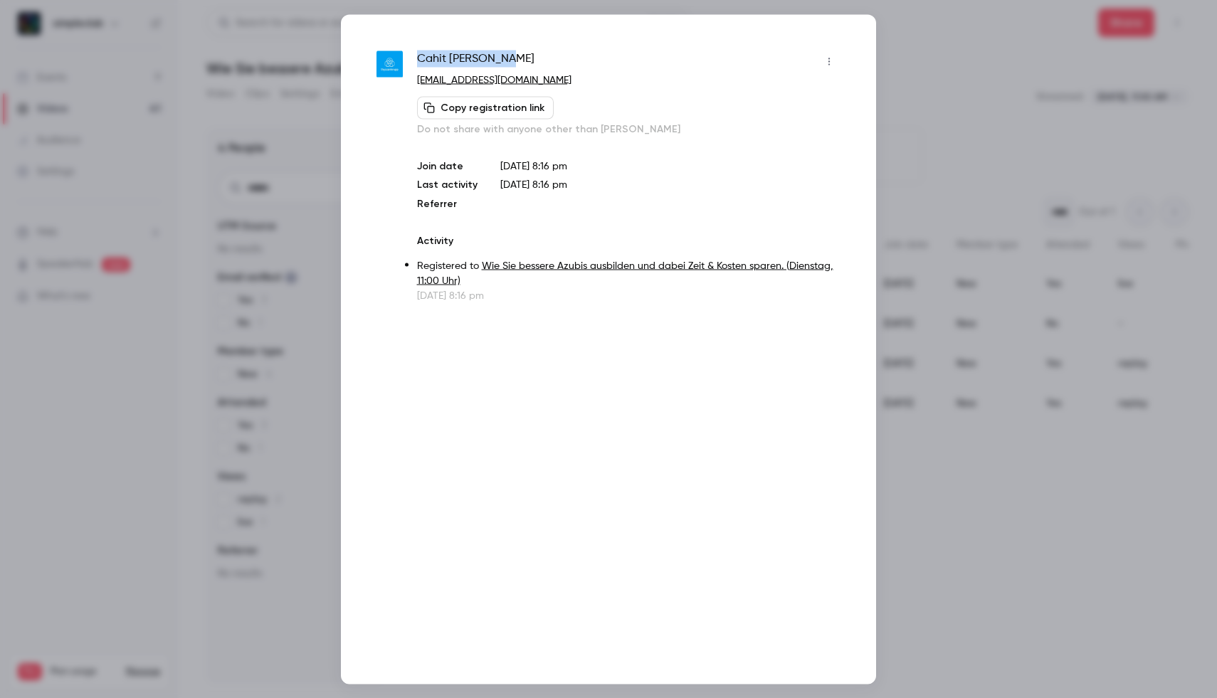
drag, startPoint x: 416, startPoint y: 56, endPoint x: 545, endPoint y: 59, distance: 128.9
click at [545, 59] on div "[PERSON_NAME] [EMAIL_ADDRESS][DOMAIN_NAME] Copy registration link Do not share …" at bounding box center [609, 176] width 464 height 253
copy span "[PERSON_NAME]"
click at [216, 143] on div at bounding box center [608, 349] width 1217 height 698
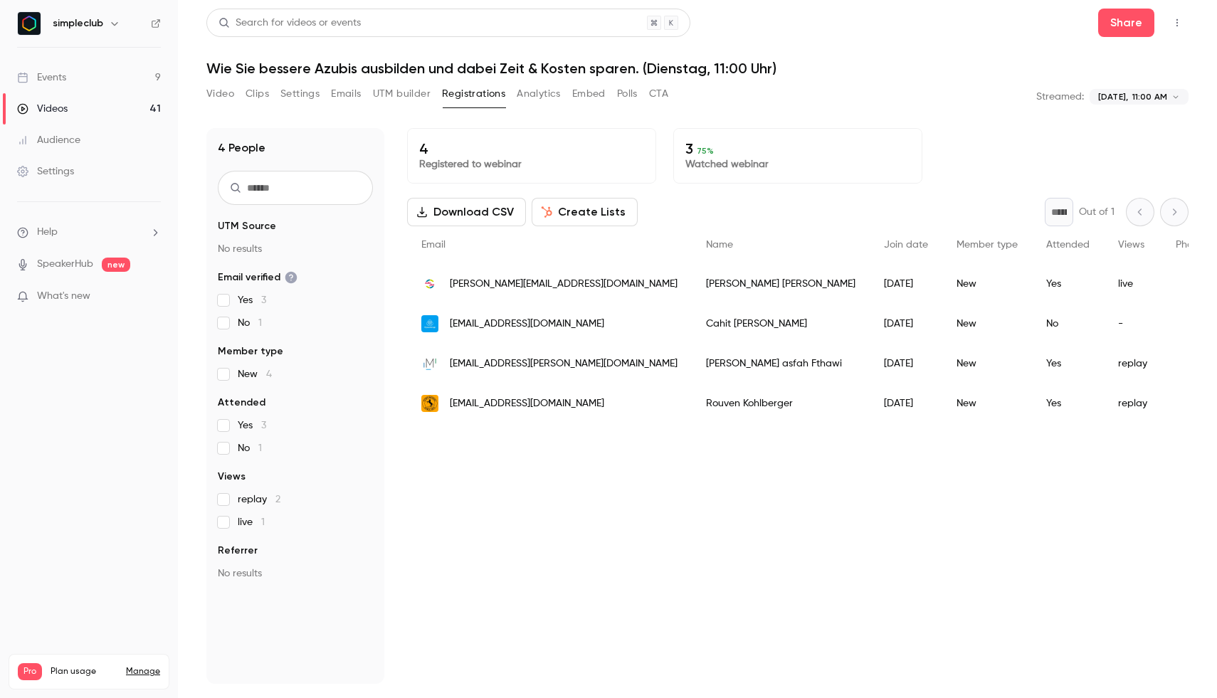
click at [57, 63] on link "Events 9" at bounding box center [89, 77] width 178 height 31
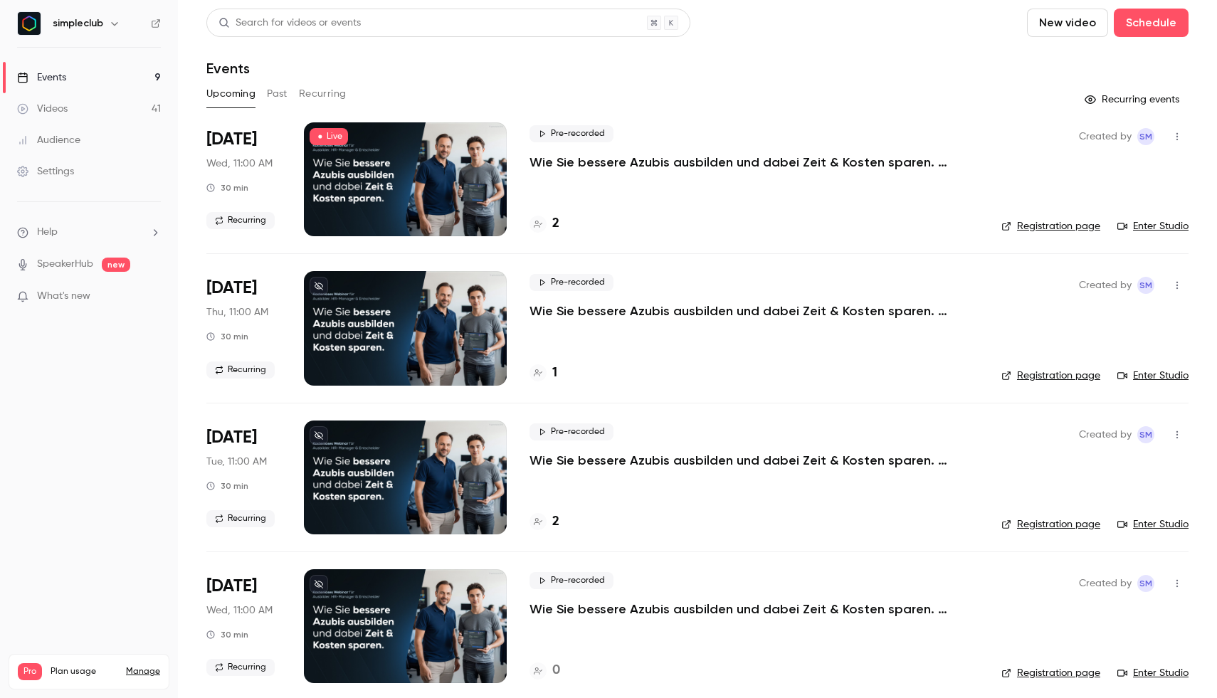
click at [312, 93] on button "Recurring" at bounding box center [323, 94] width 48 height 23
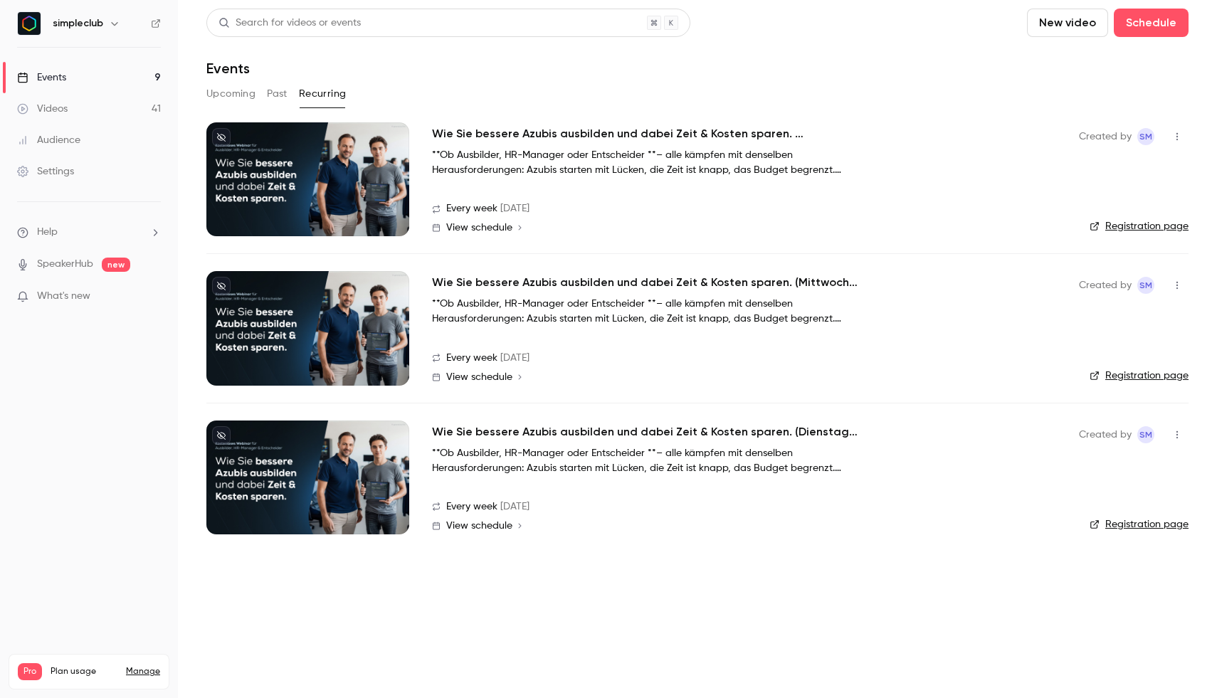
click at [236, 85] on button "Upcoming" at bounding box center [230, 94] width 49 height 23
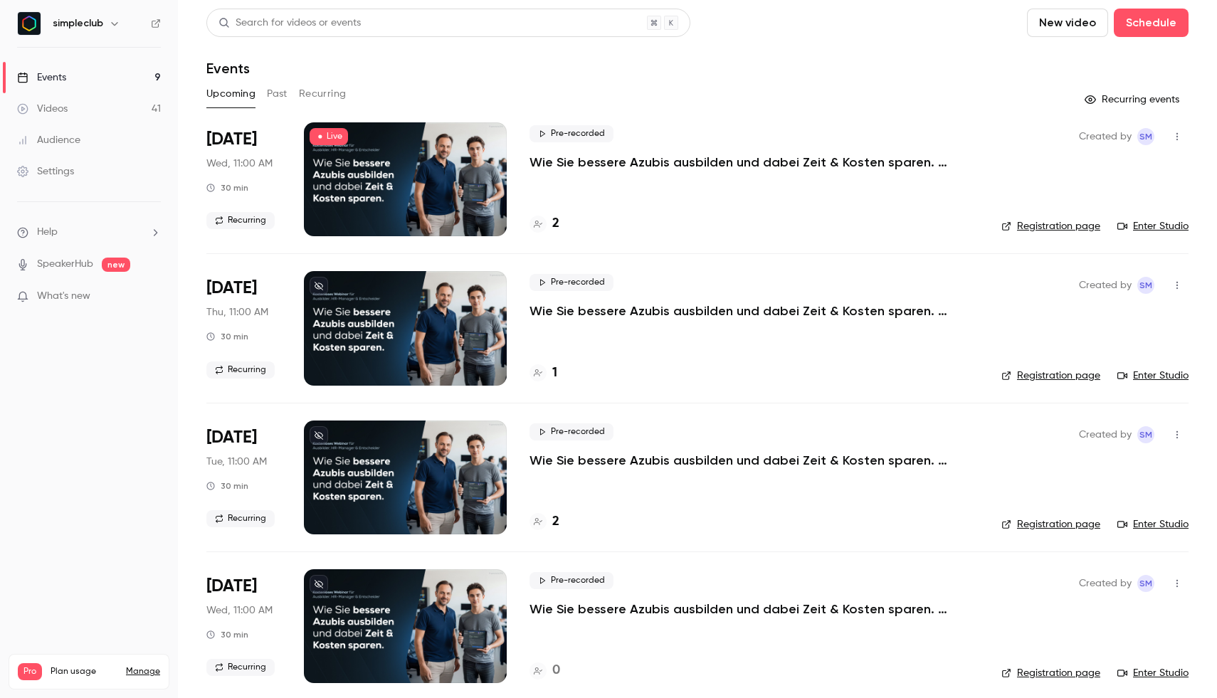
click at [272, 151] on div "[DATE] Wed, 11:00 AM 30 min Recurring" at bounding box center [243, 179] width 75 height 114
click at [320, 102] on button "Recurring" at bounding box center [323, 94] width 48 height 23
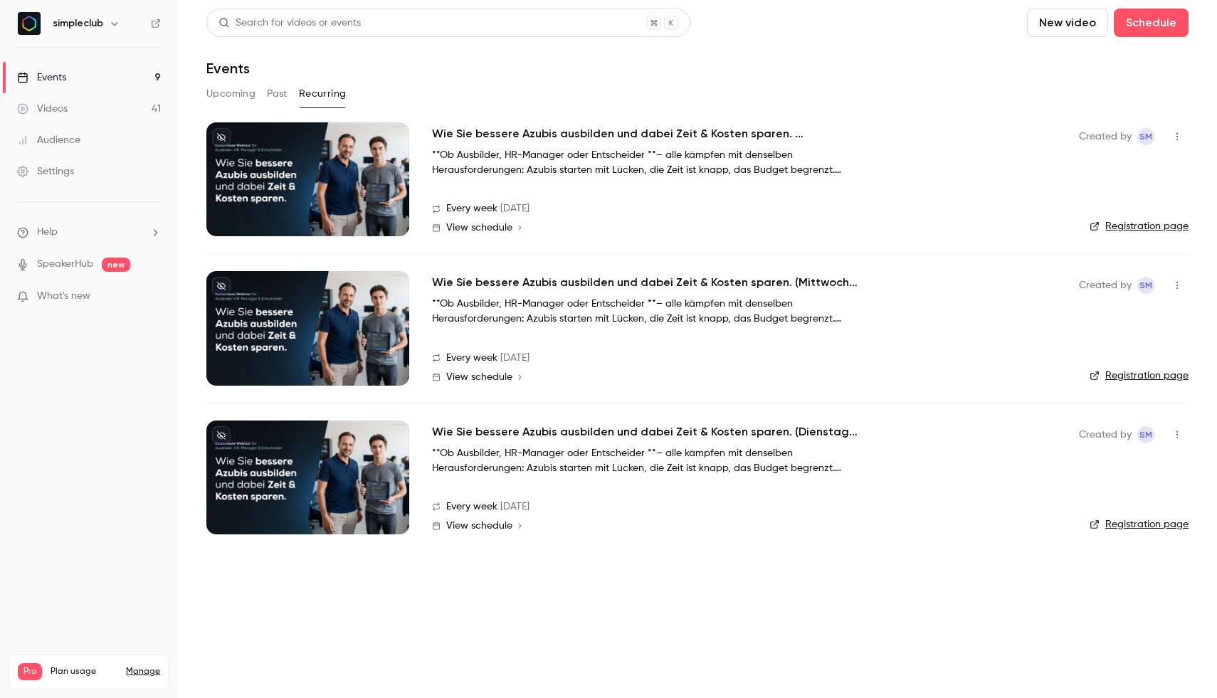
click at [237, 98] on button "Upcoming" at bounding box center [230, 94] width 49 height 23
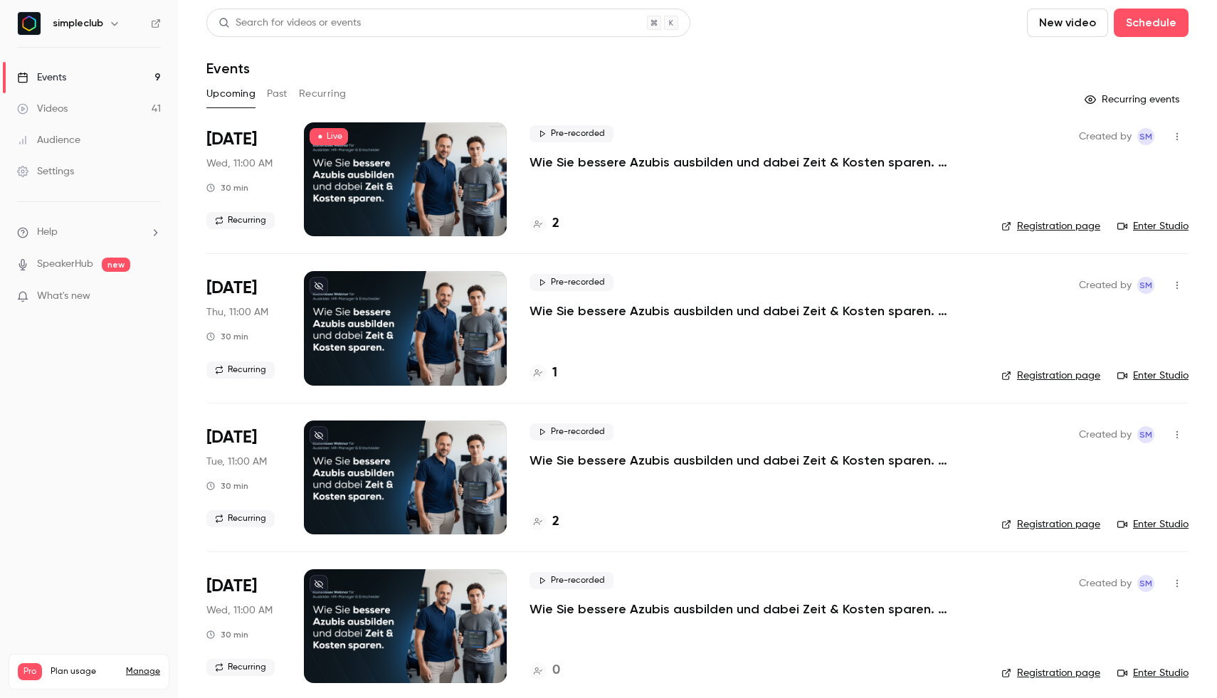
click at [253, 132] on span "[DATE]" at bounding box center [231, 139] width 51 height 23
click at [427, 141] on div at bounding box center [405, 179] width 203 height 114
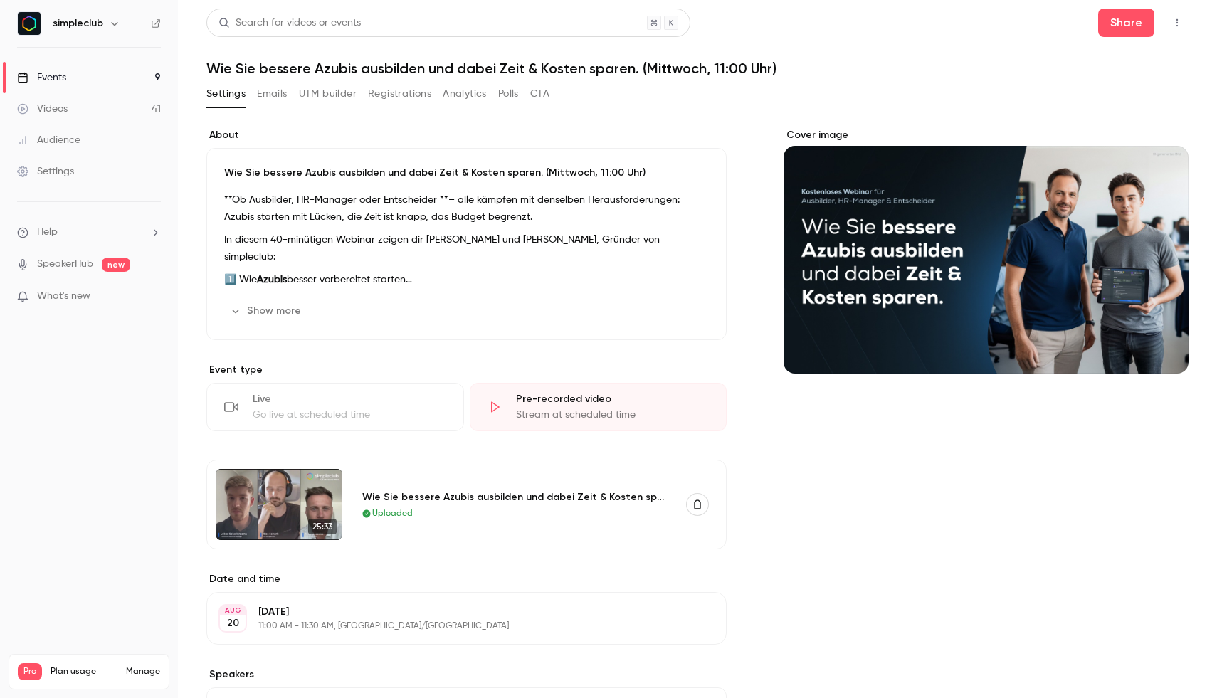
click at [407, 89] on button "Registrations" at bounding box center [399, 94] width 63 height 23
